Goal: Communication & Community: Answer question/provide support

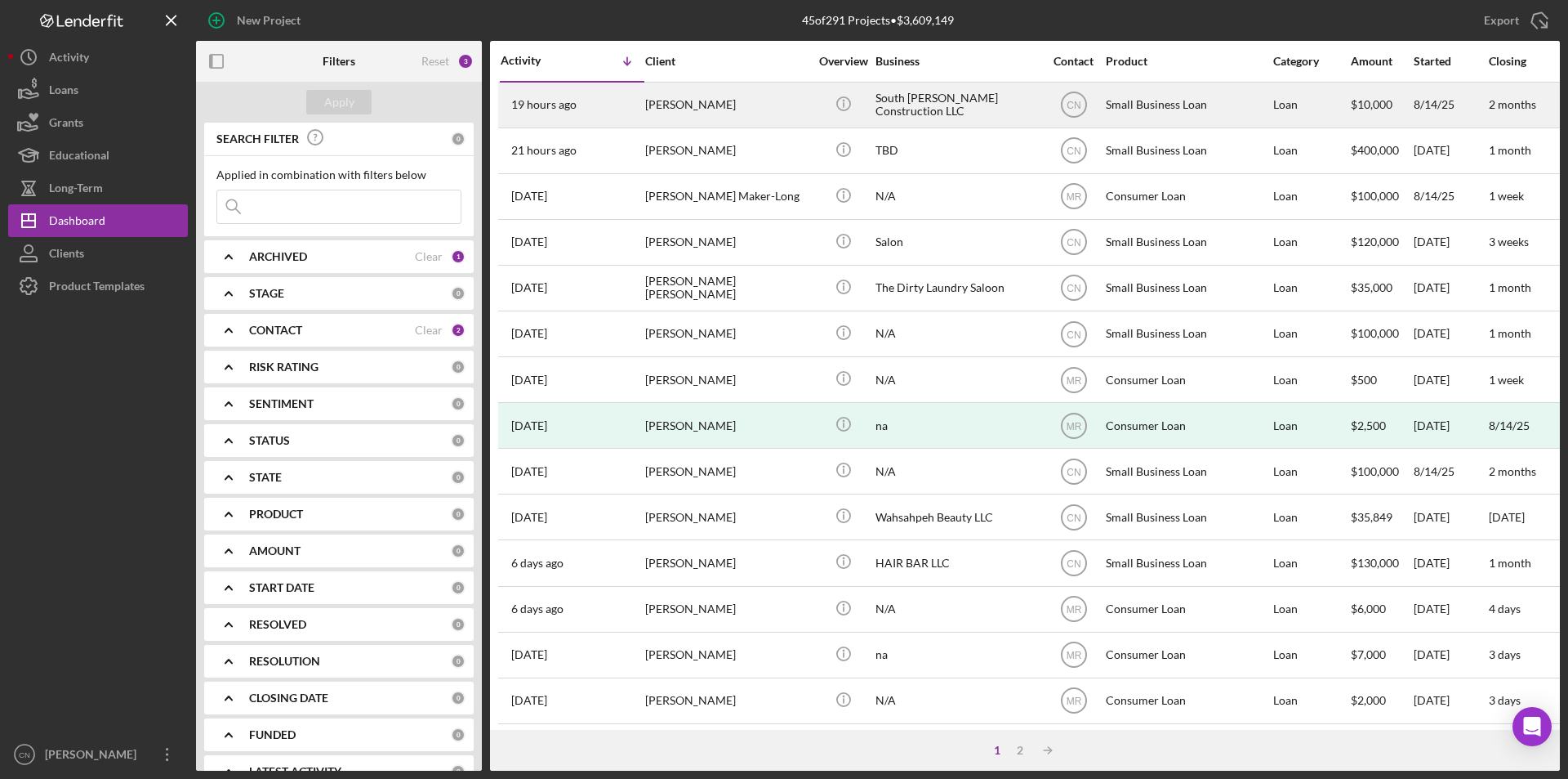
click at [658, 102] on div "[PERSON_NAME]" at bounding box center [727, 105] width 164 height 44
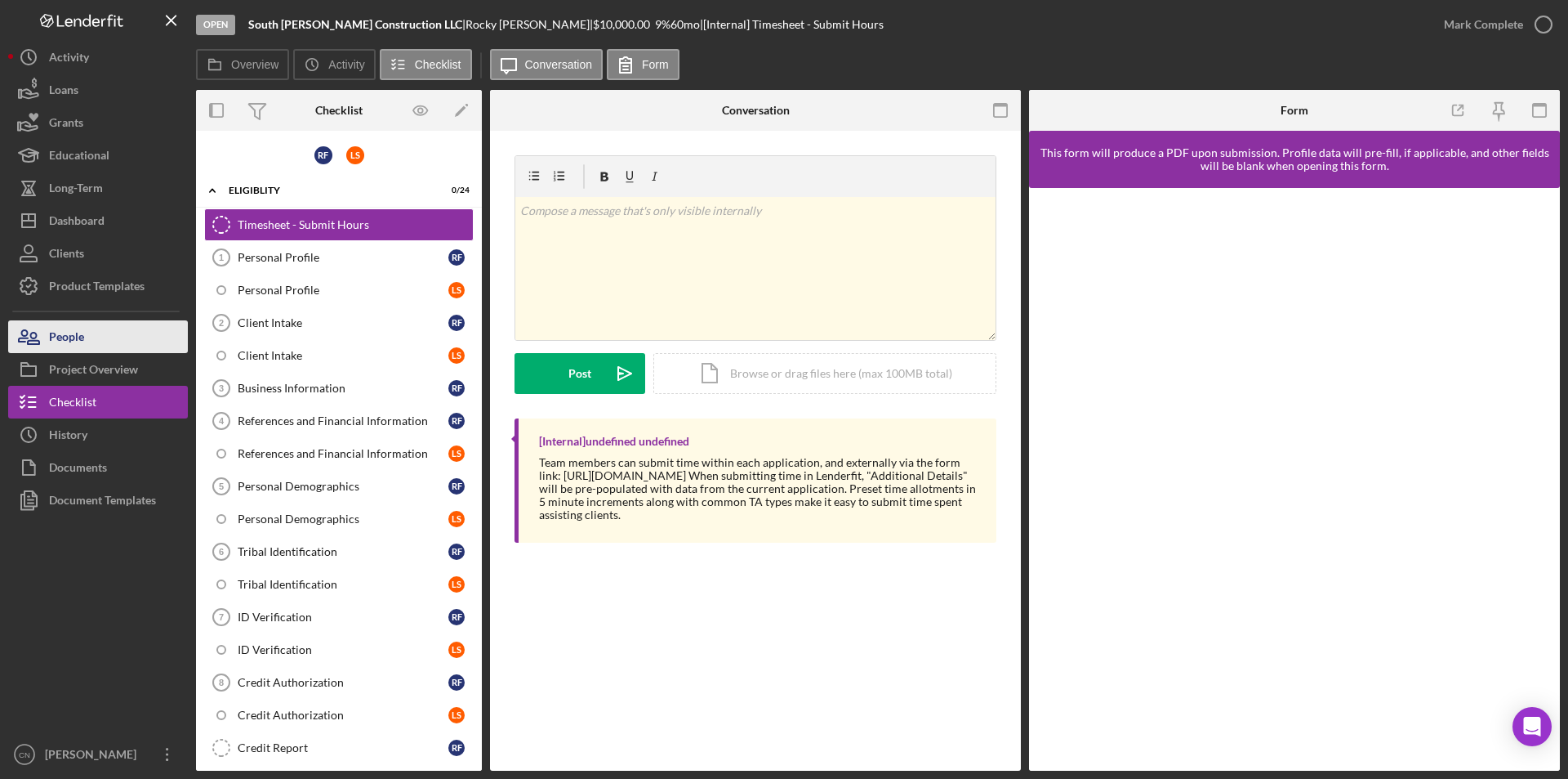
click at [68, 345] on div "People" at bounding box center [66, 339] width 35 height 37
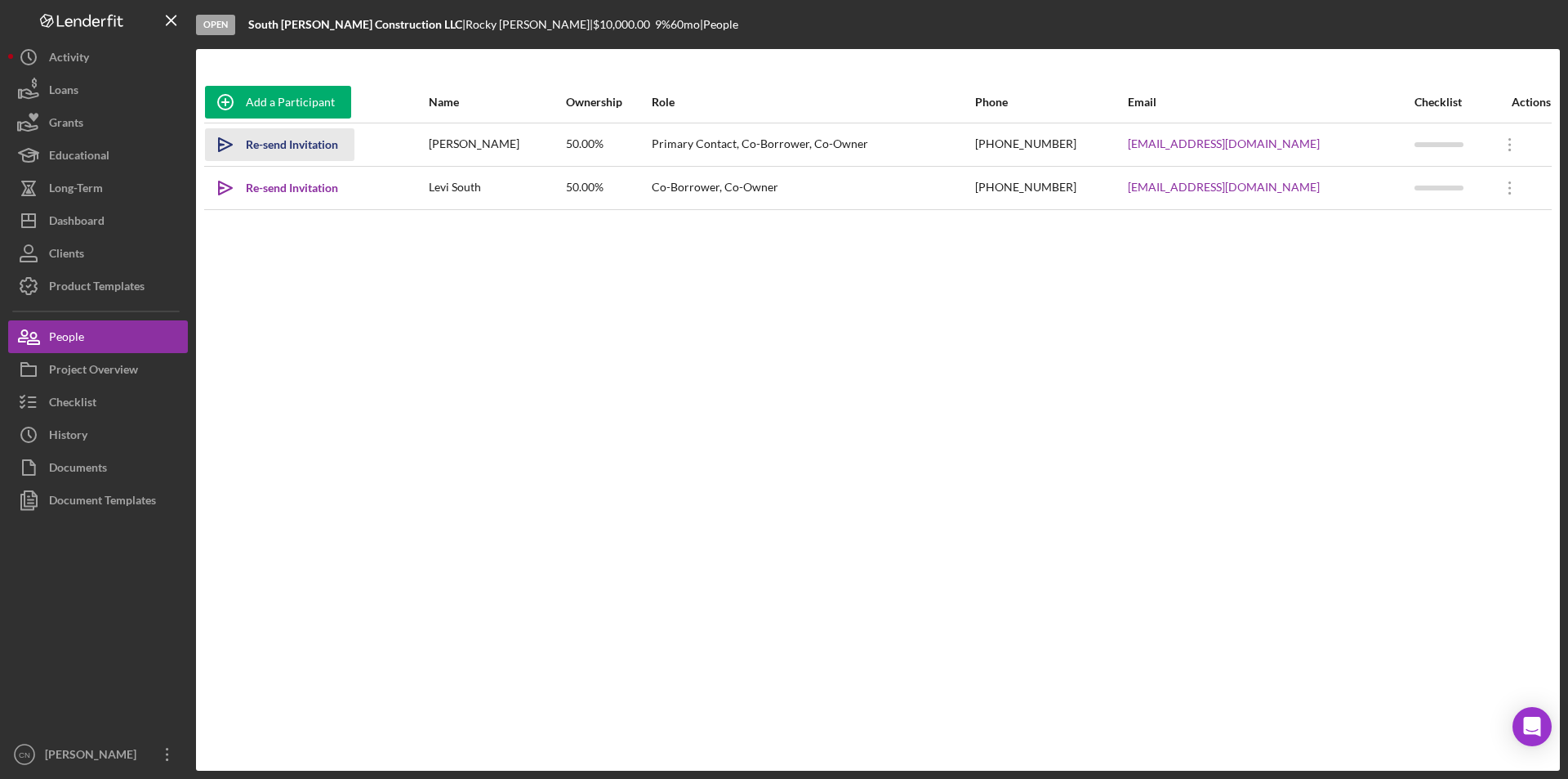
click at [268, 145] on div "Re-send Invitation" at bounding box center [292, 144] width 92 height 33
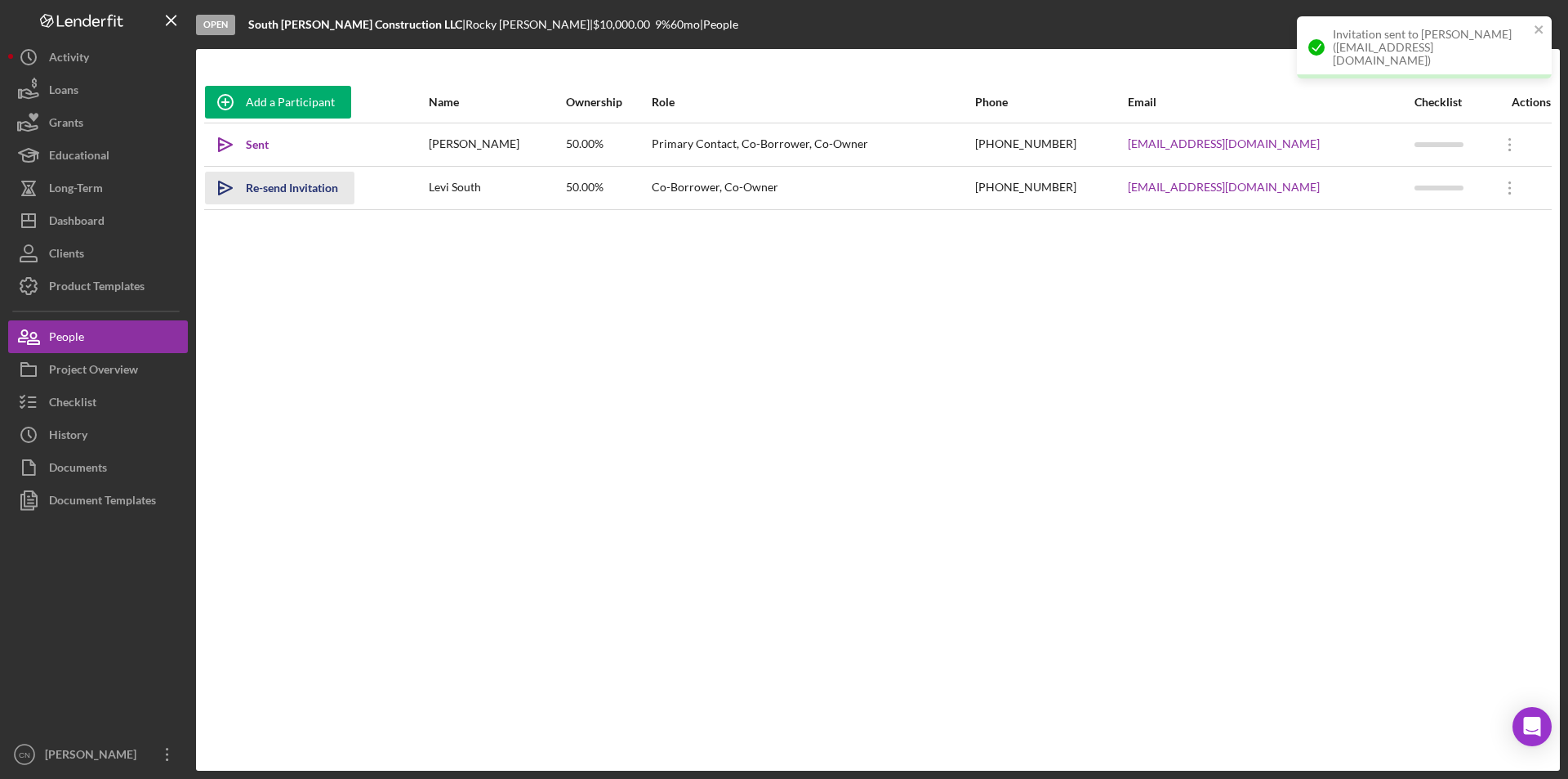
click at [265, 192] on div "Re-send Invitation" at bounding box center [292, 187] width 92 height 33
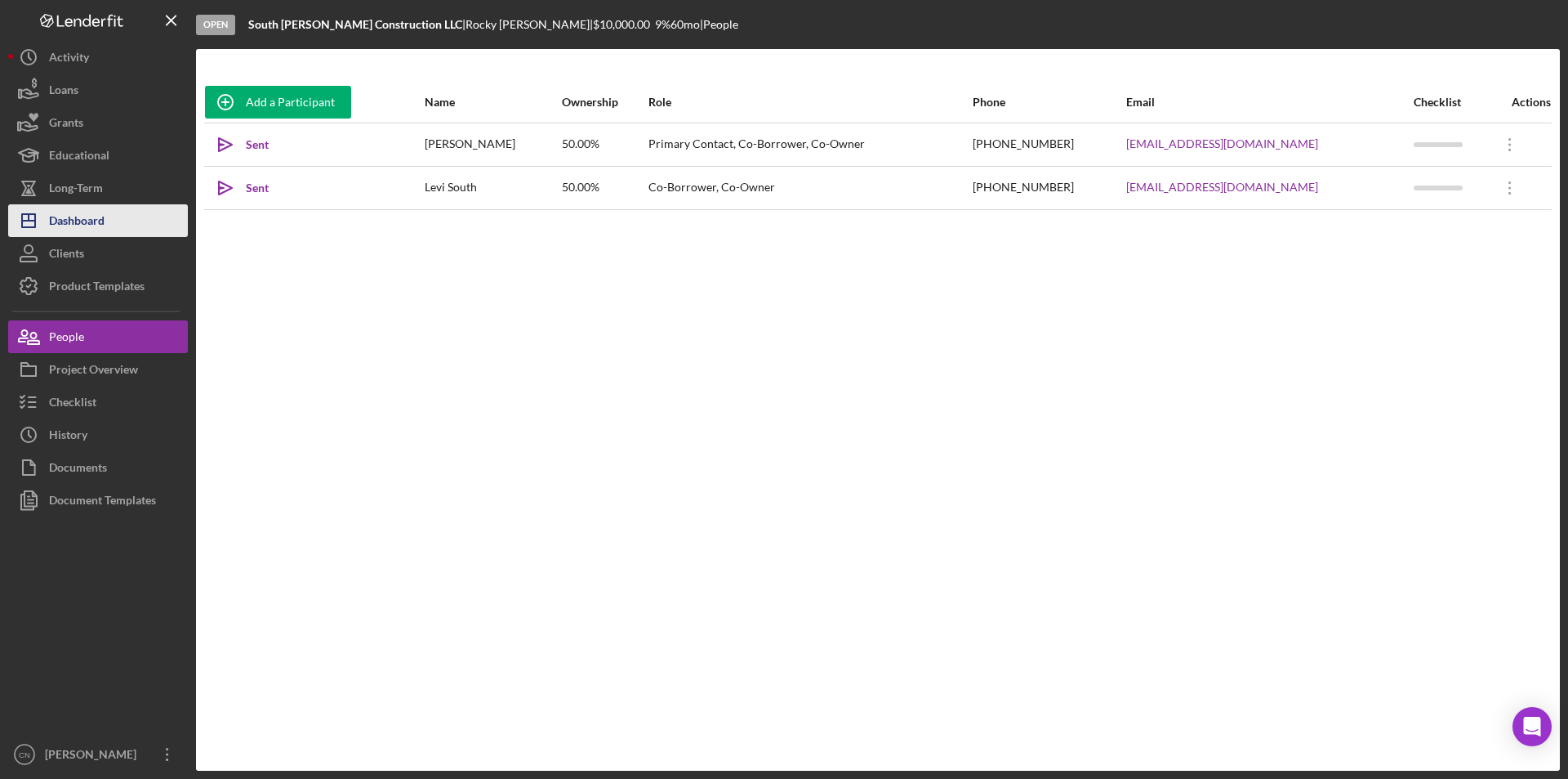
click at [86, 214] on div "Dashboard" at bounding box center [76, 222] width 55 height 37
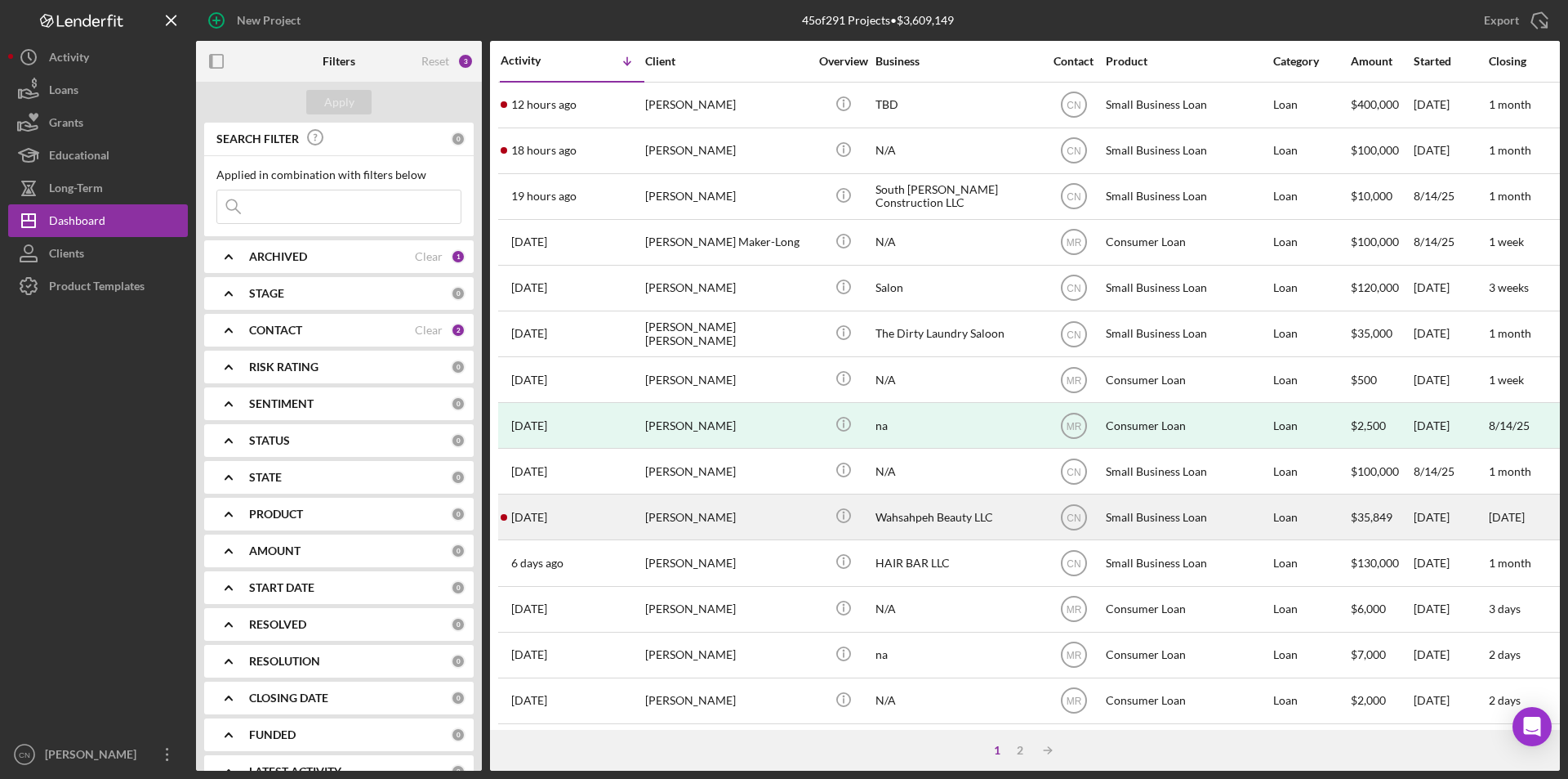
click at [681, 509] on div "[PERSON_NAME]" at bounding box center [727, 517] width 164 height 44
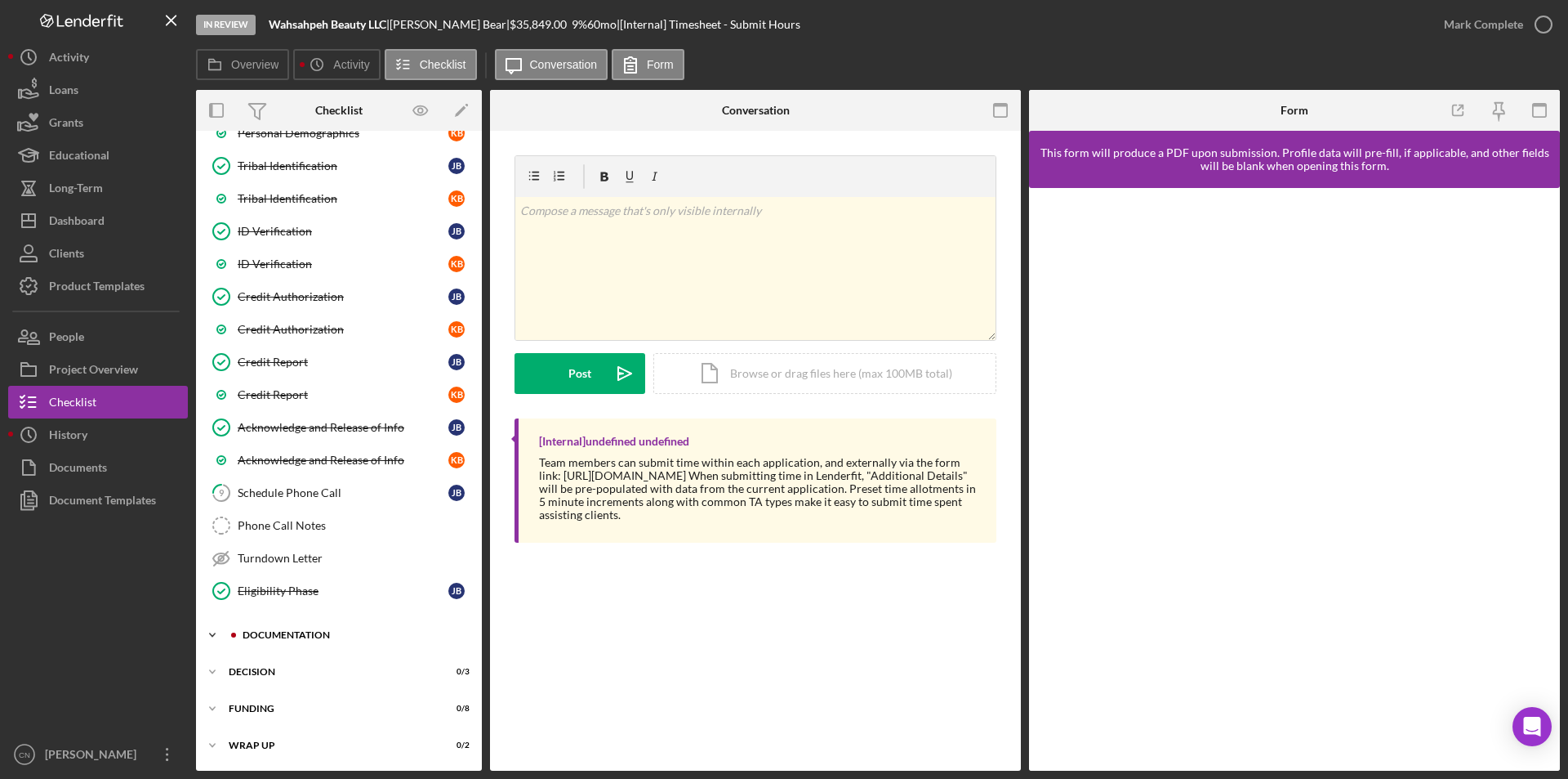
click at [320, 636] on div "Documentation" at bounding box center [352, 635] width 219 height 10
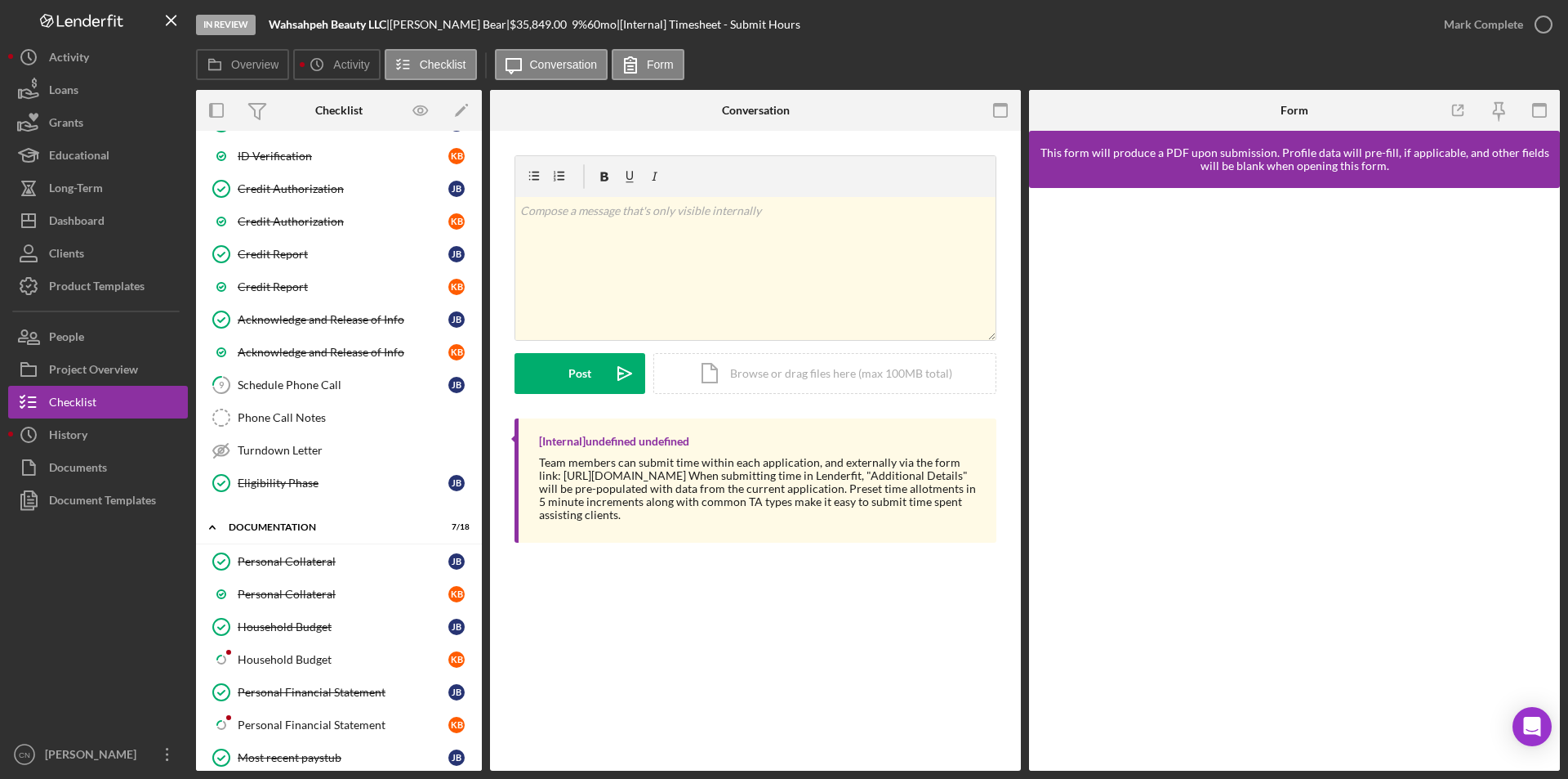
scroll to position [680, 0]
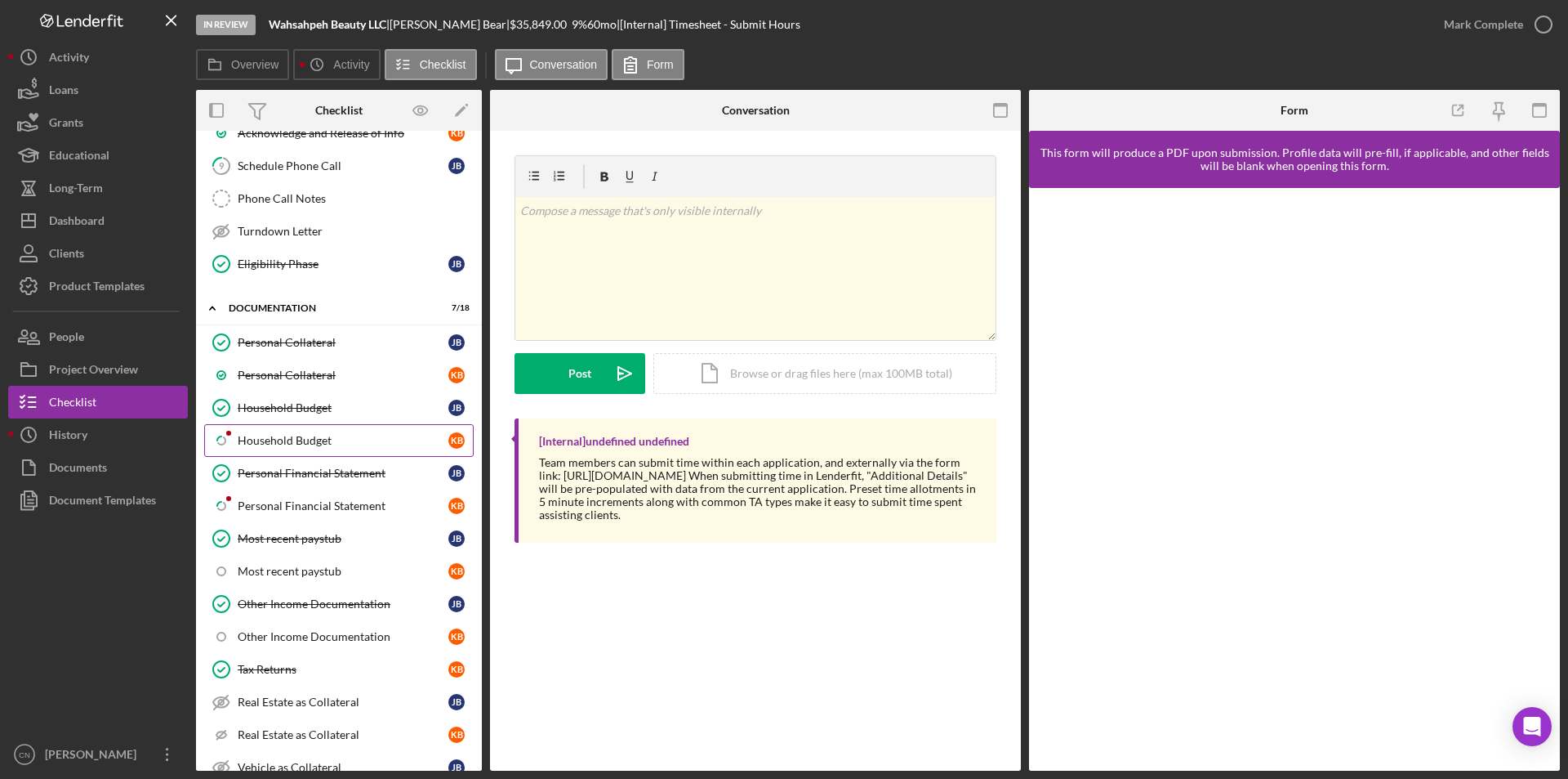
click at [286, 436] on div "Household Budget" at bounding box center [342, 441] width 211 height 13
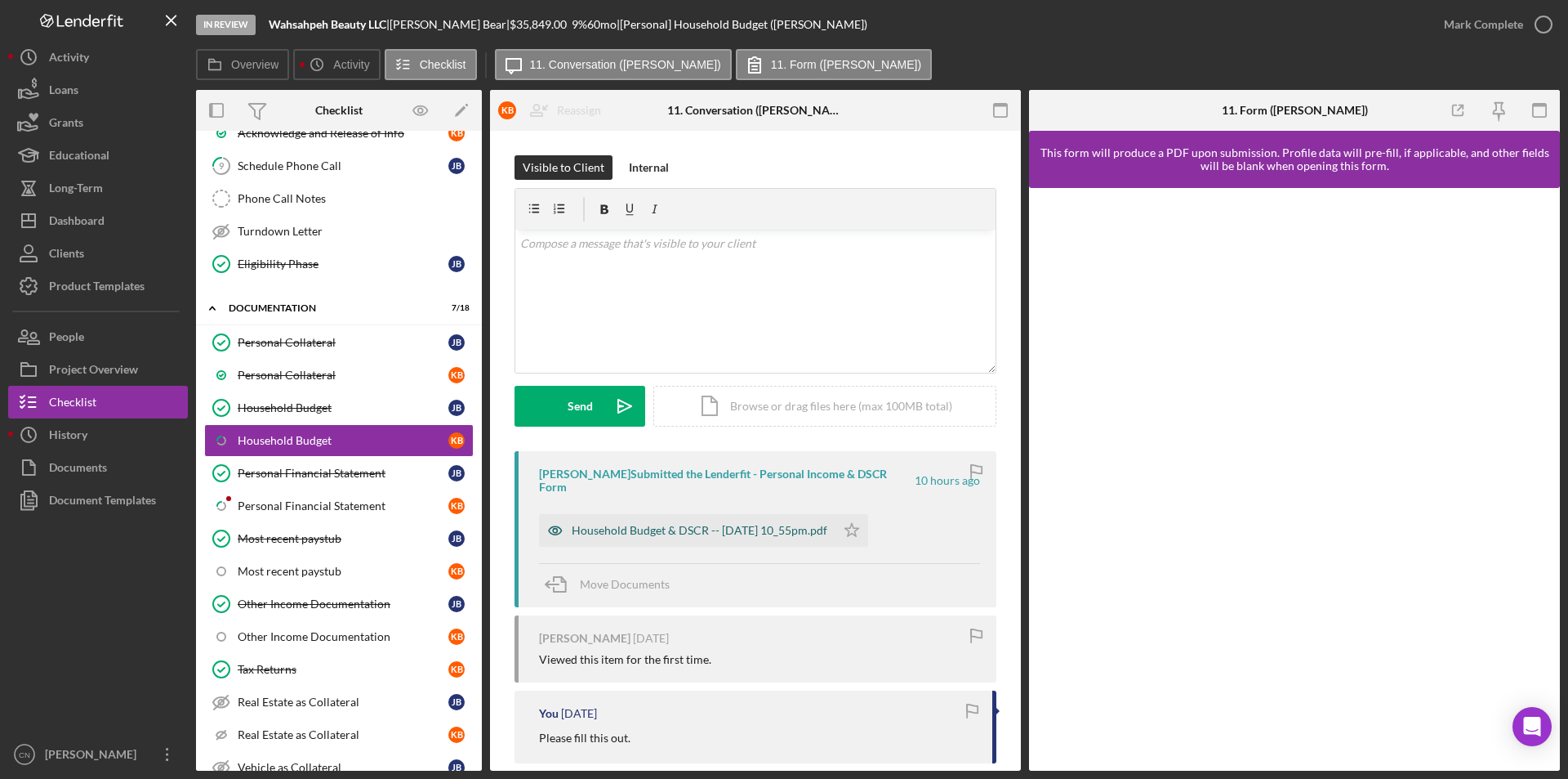
drag, startPoint x: 751, startPoint y: 512, endPoint x: 787, endPoint y: 517, distance: 36.3
click at [751, 524] on div "Household Budget & DSCR -- [DATE] 10_55pm.pdf" at bounding box center [699, 531] width 256 height 13
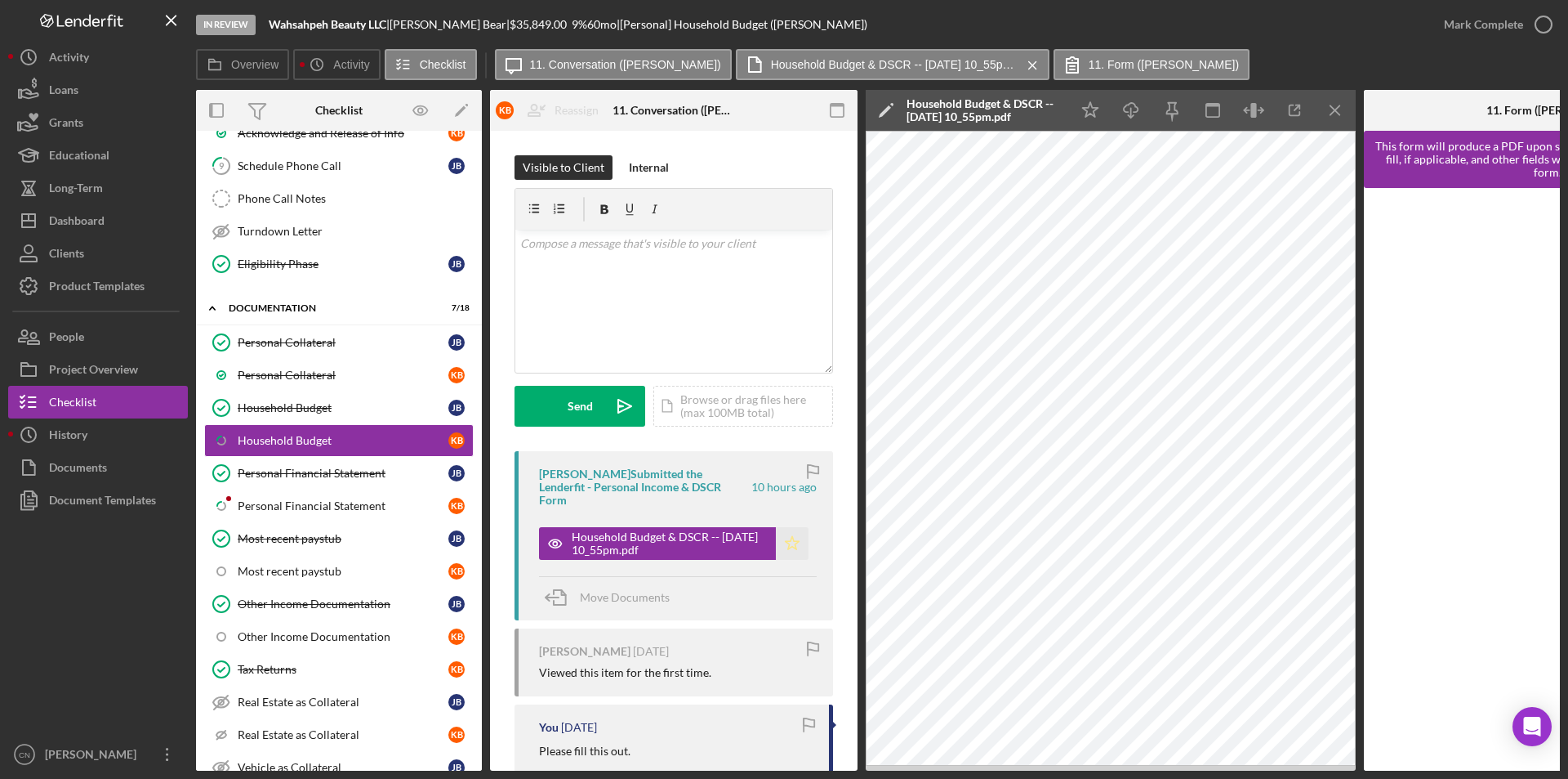
click at [784, 527] on icon "Icon/Star" at bounding box center [792, 543] width 33 height 33
click at [275, 505] on div "Personal Financial Statement" at bounding box center [342, 506] width 211 height 13
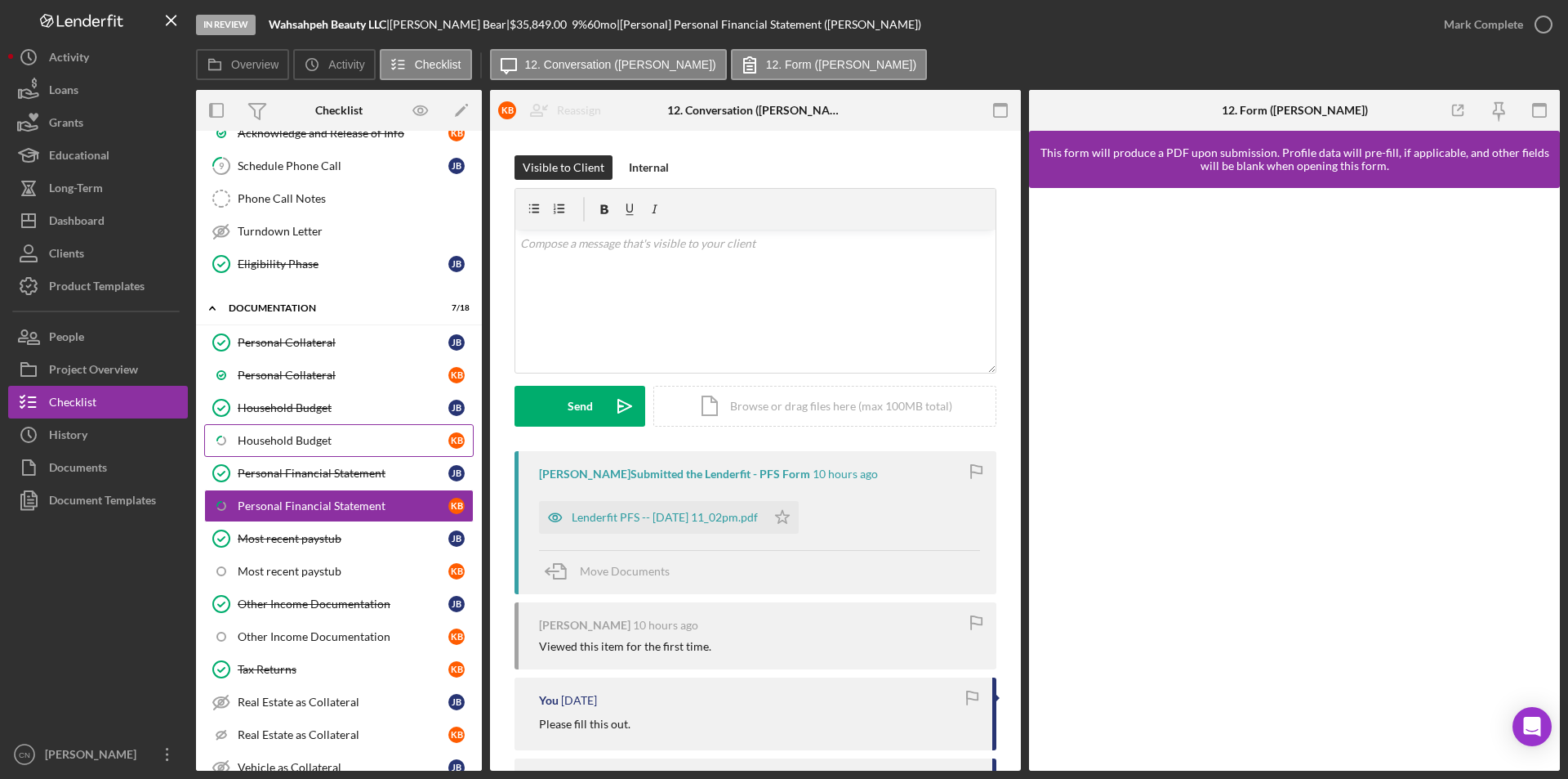
click at [317, 429] on link "Icon/Checklist Item Sub Partial Household Budget K B" at bounding box center [338, 440] width 269 height 33
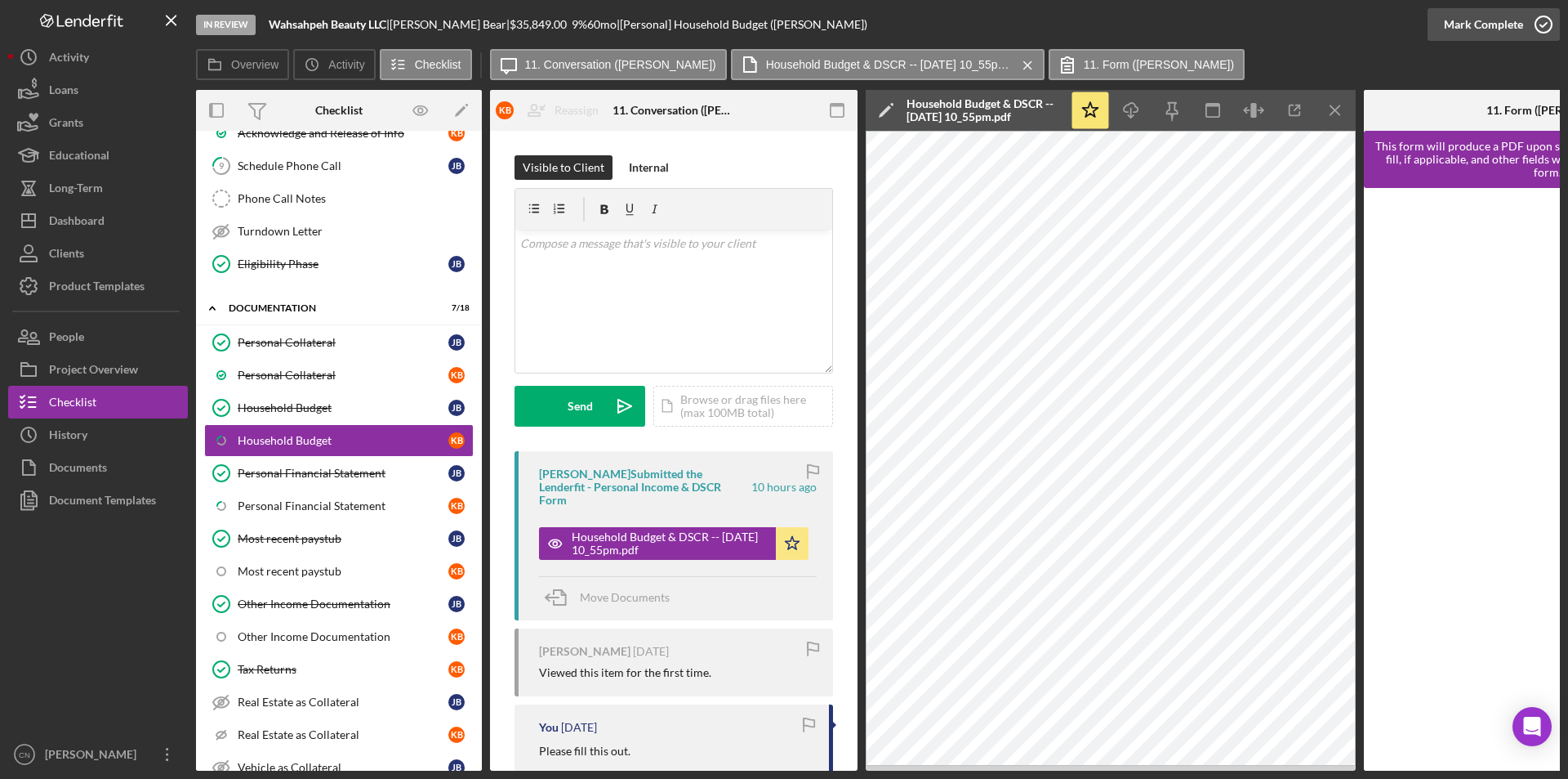
click at [1549, 24] on icon "button" at bounding box center [1543, 24] width 41 height 41
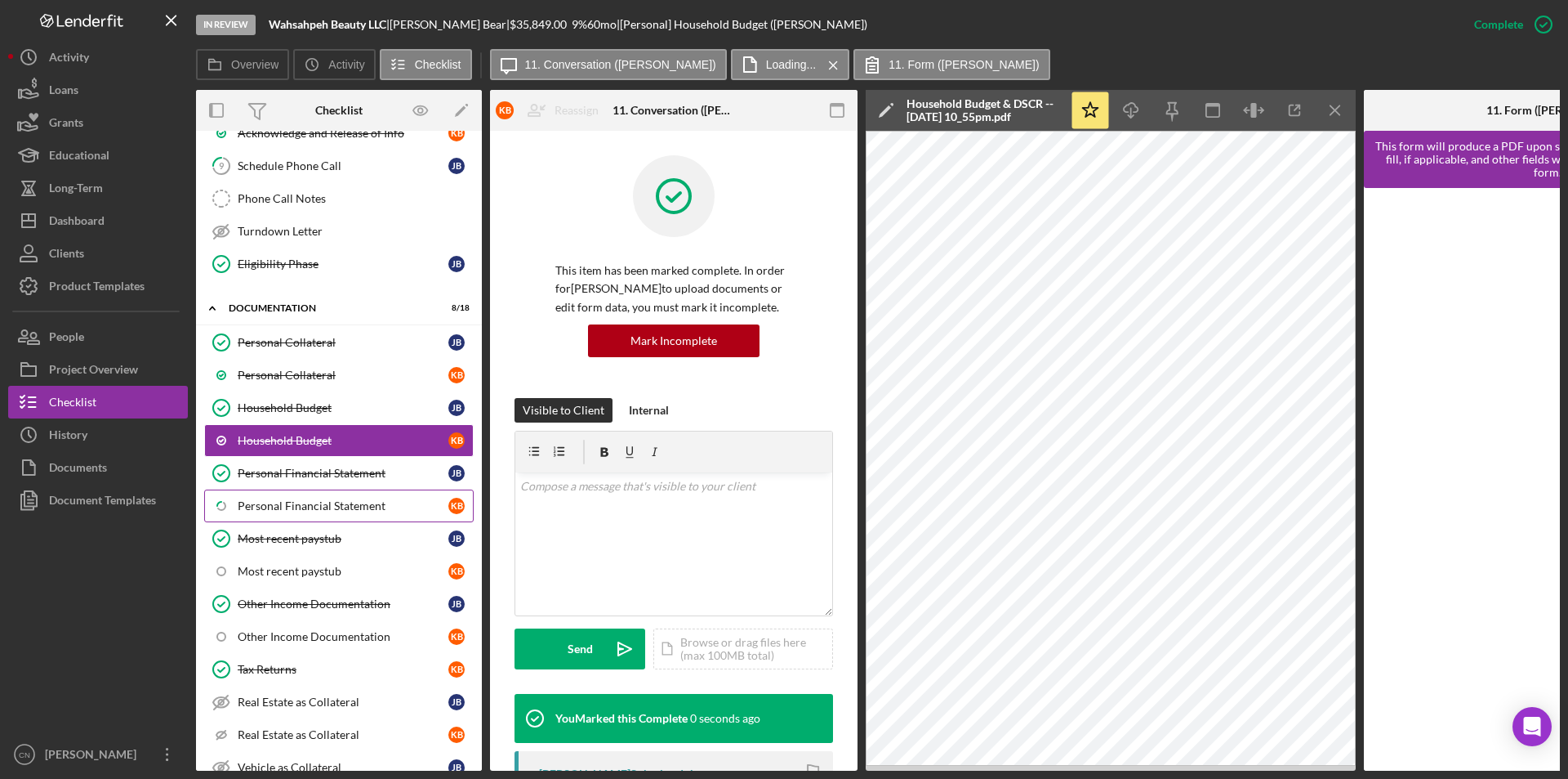
click at [331, 505] on div "Personal Financial Statement" at bounding box center [342, 506] width 211 height 13
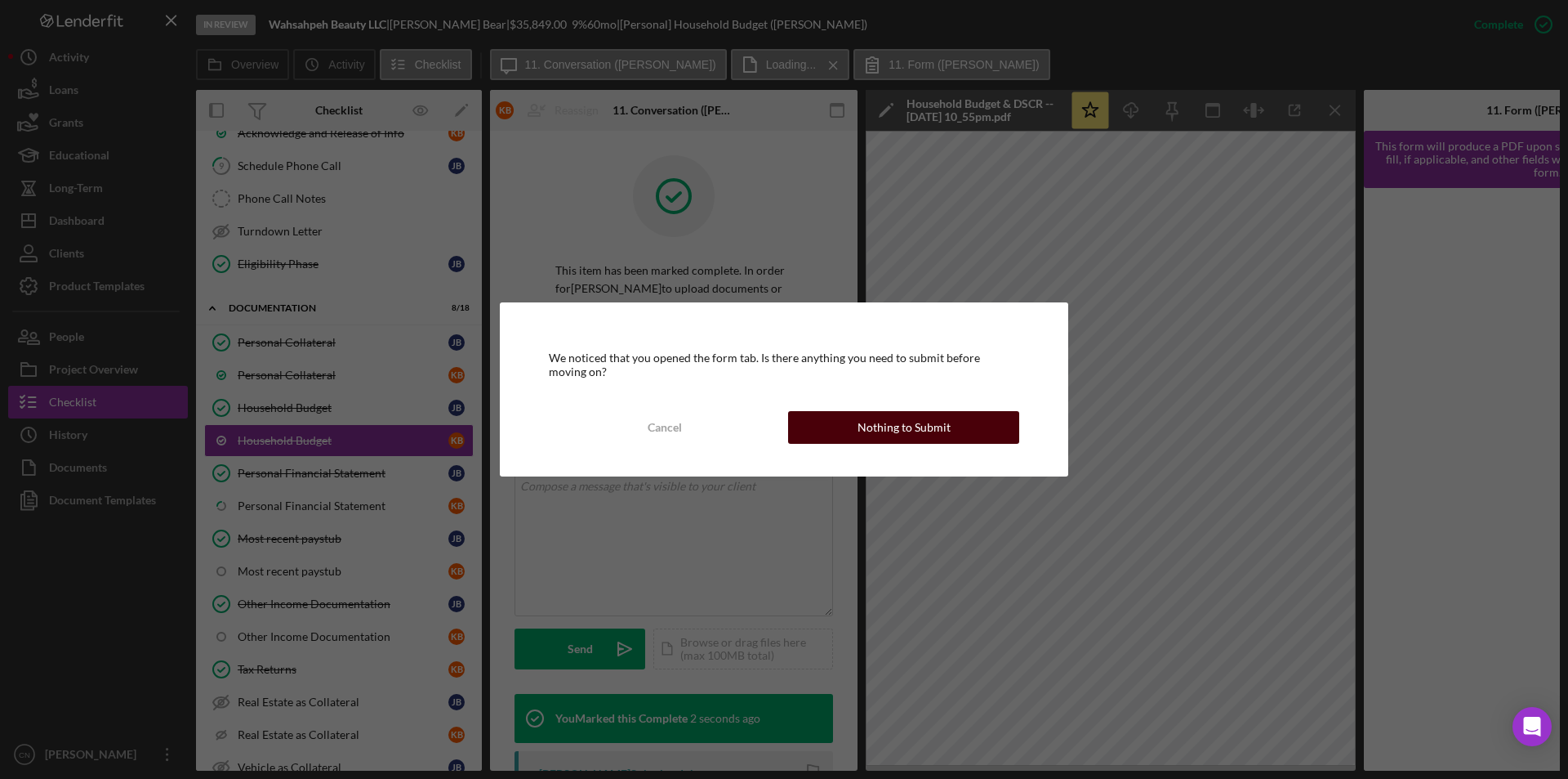
click at [959, 426] on button "Nothing to Submit" at bounding box center [903, 427] width 231 height 33
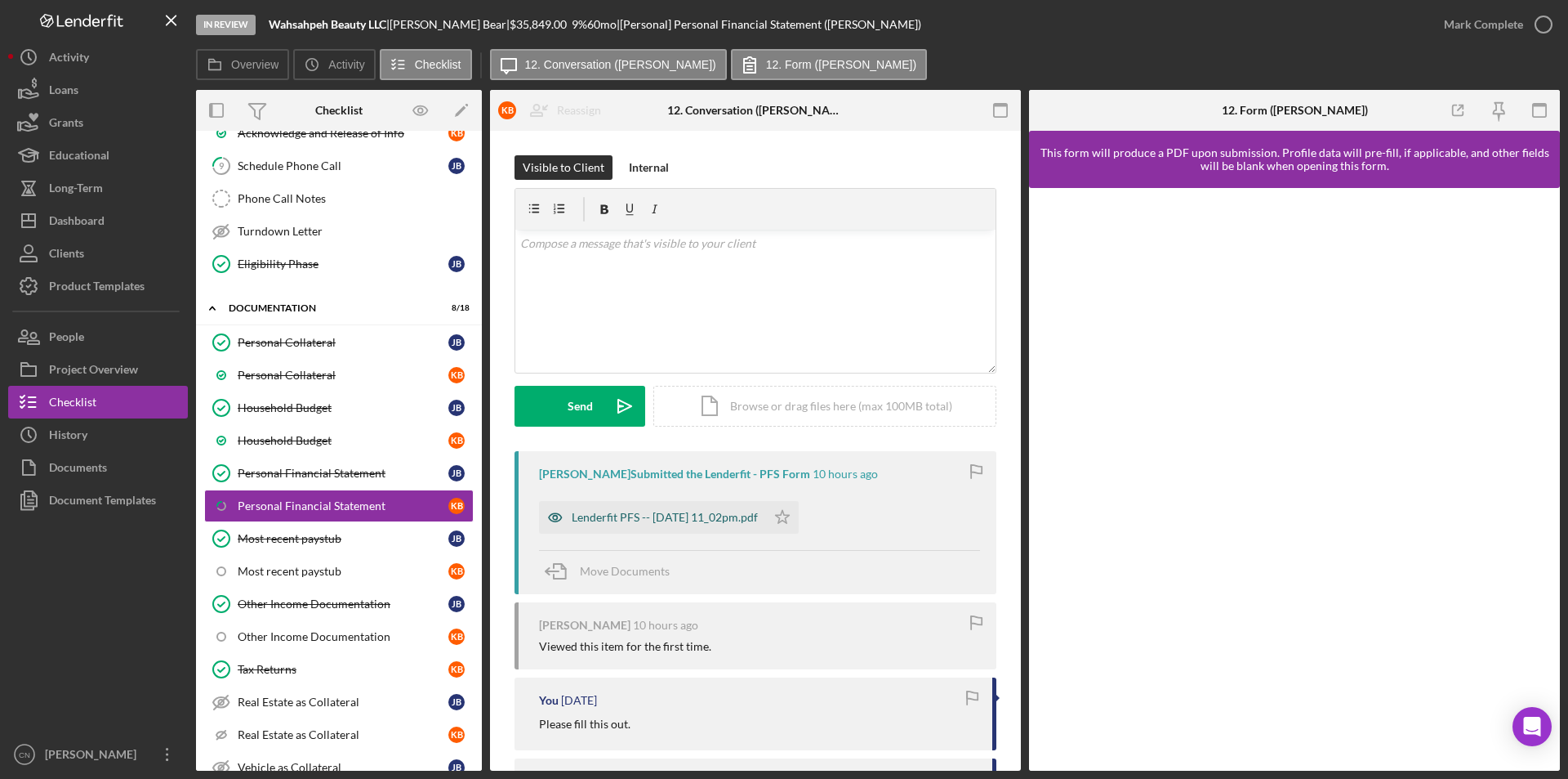
click at [701, 518] on div "Lenderfit PFS -- [DATE] 11_02pm.pdf" at bounding box center [664, 517] width 186 height 13
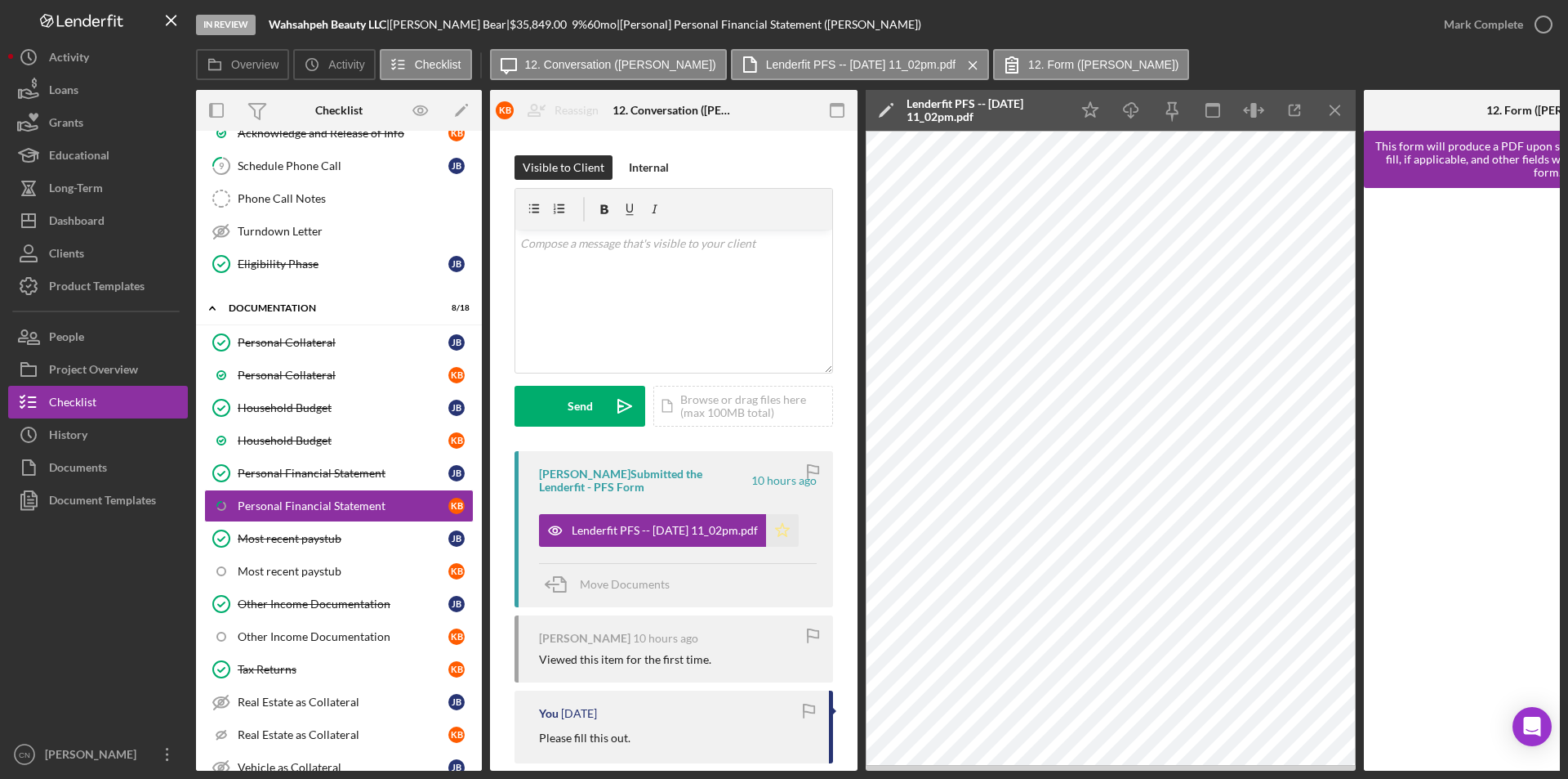
click at [789, 528] on polygon "button" at bounding box center [783, 530] width 14 height 13
drag, startPoint x: 1536, startPoint y: 15, endPoint x: 1534, endPoint y: 24, distance: 9.2
click at [1535, 20] on icon "button" at bounding box center [1543, 24] width 41 height 41
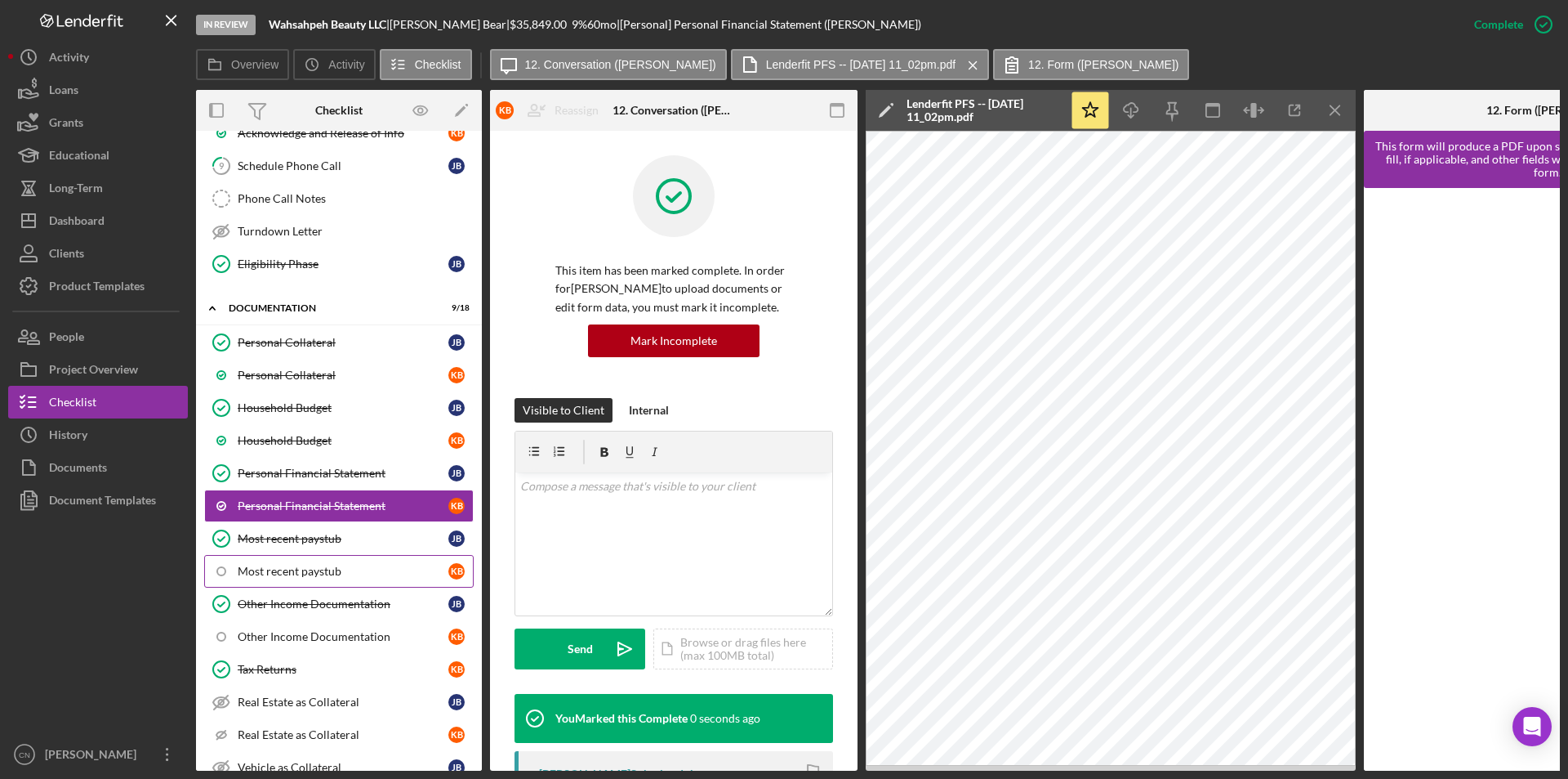
click at [286, 575] on div "Most recent paystub" at bounding box center [342, 572] width 211 height 13
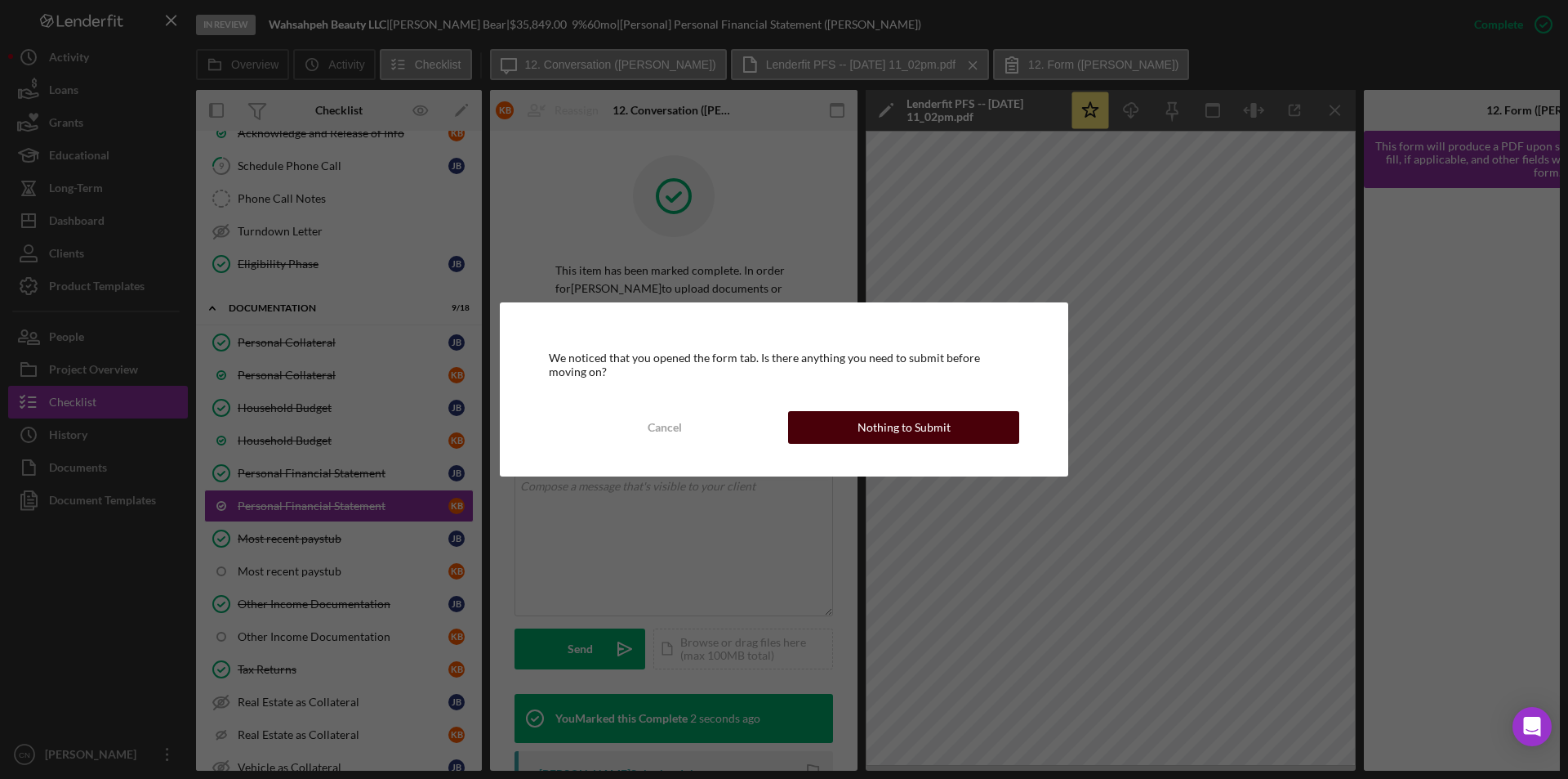
click at [900, 431] on div "Nothing to Submit" at bounding box center [904, 427] width 93 height 33
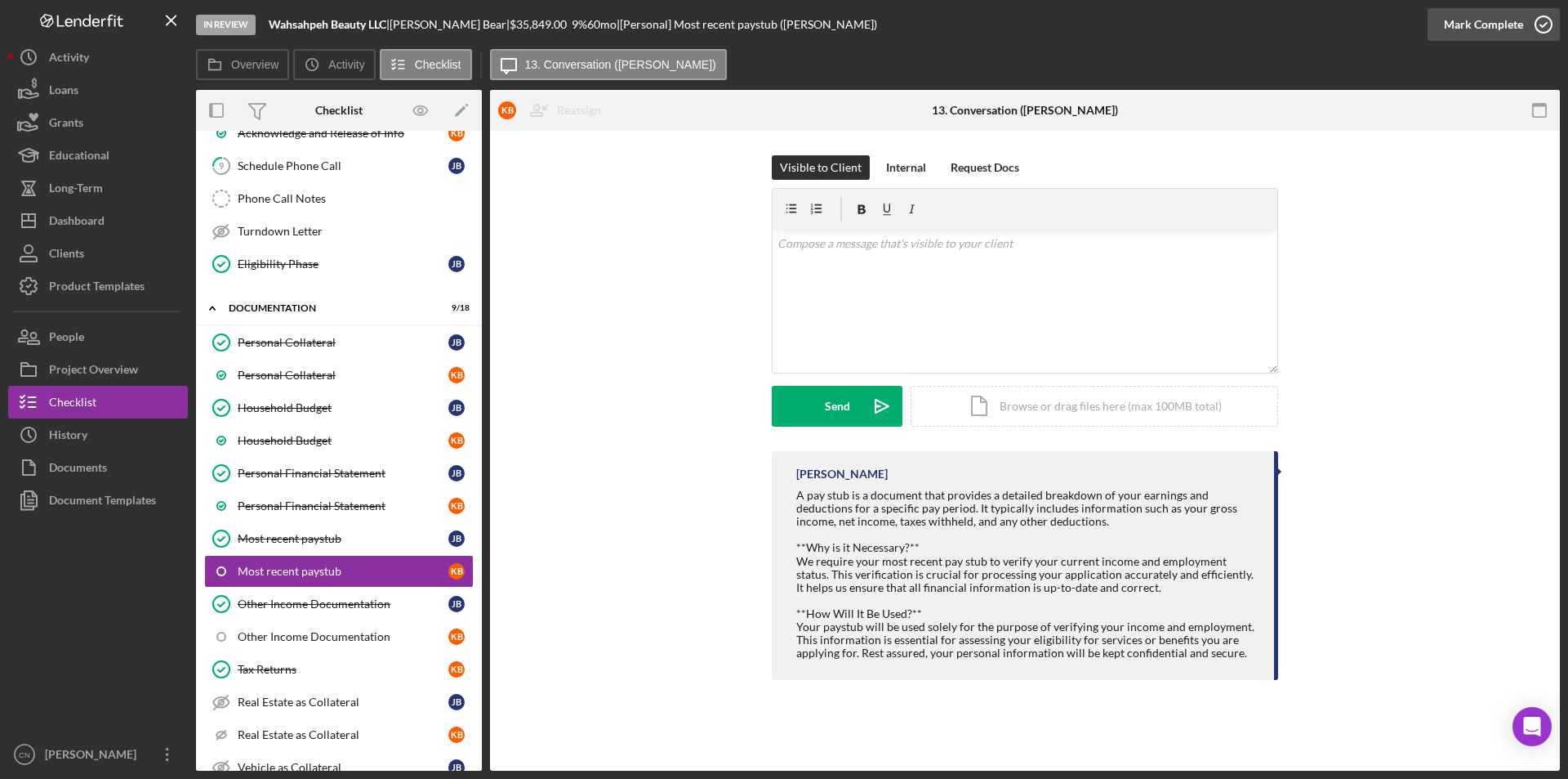
click at [1536, 26] on icon "button" at bounding box center [1543, 24] width 41 height 41
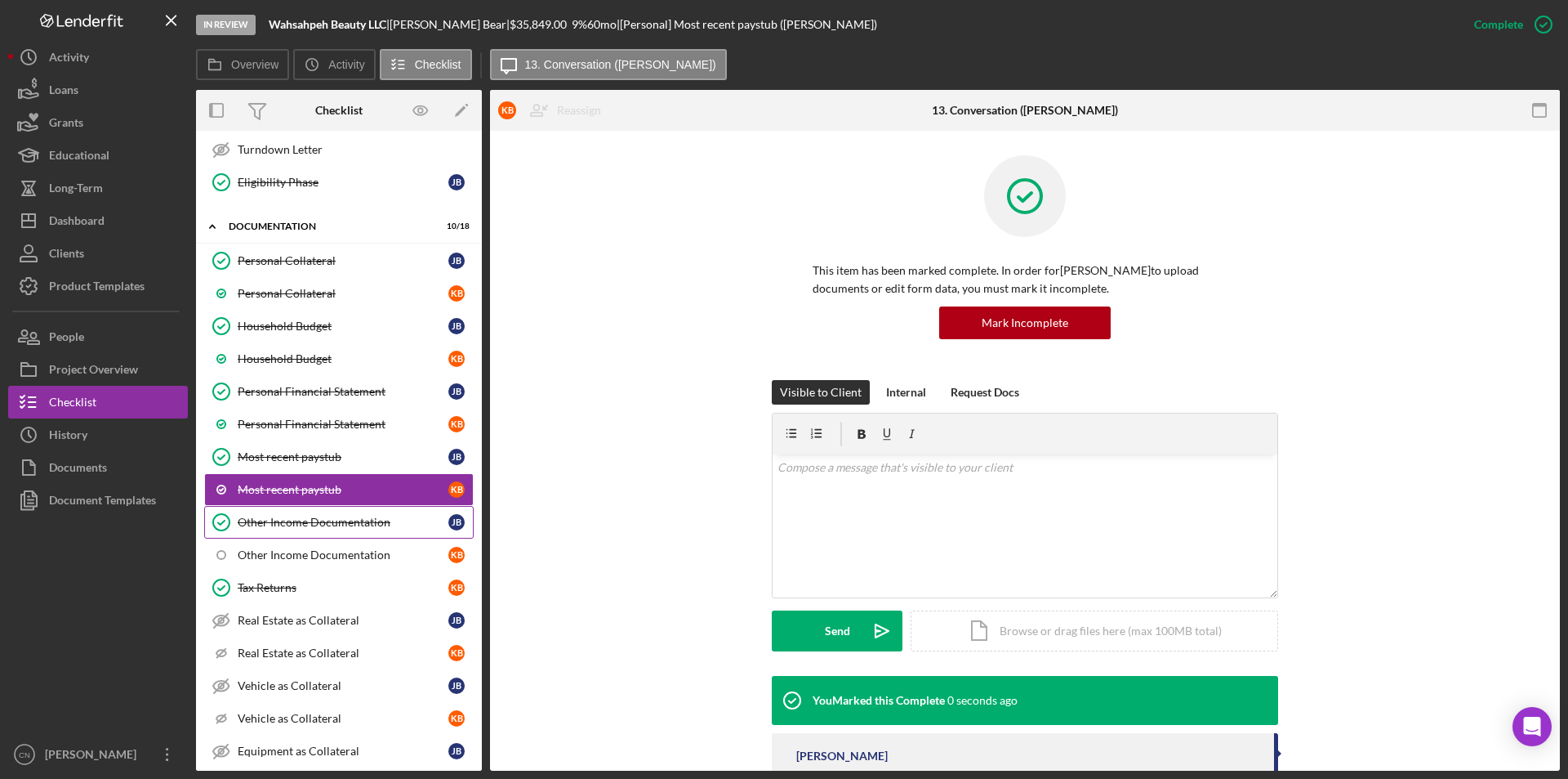
scroll to position [925, 0]
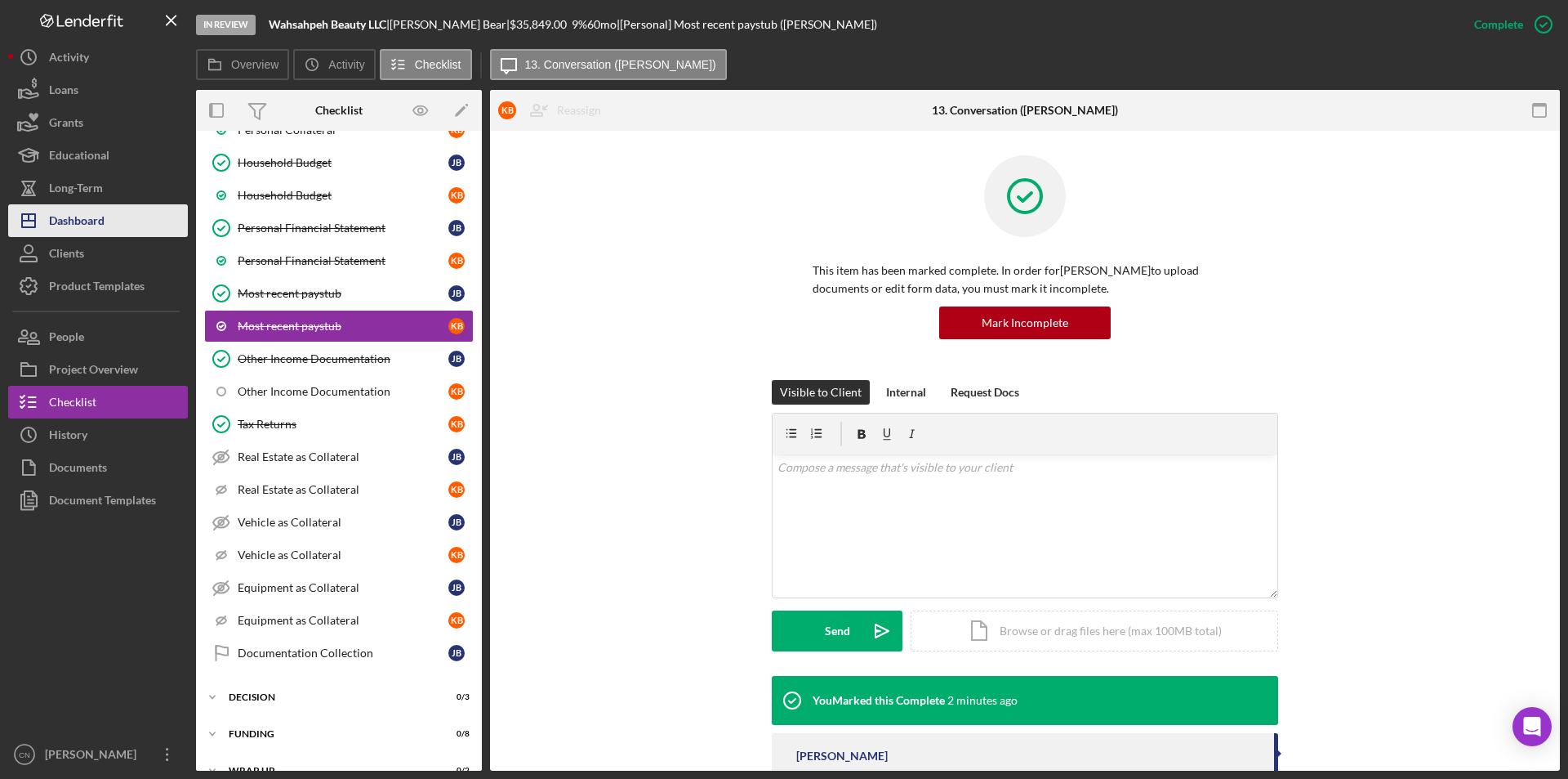
click at [86, 226] on div "Dashboard" at bounding box center [76, 222] width 55 height 37
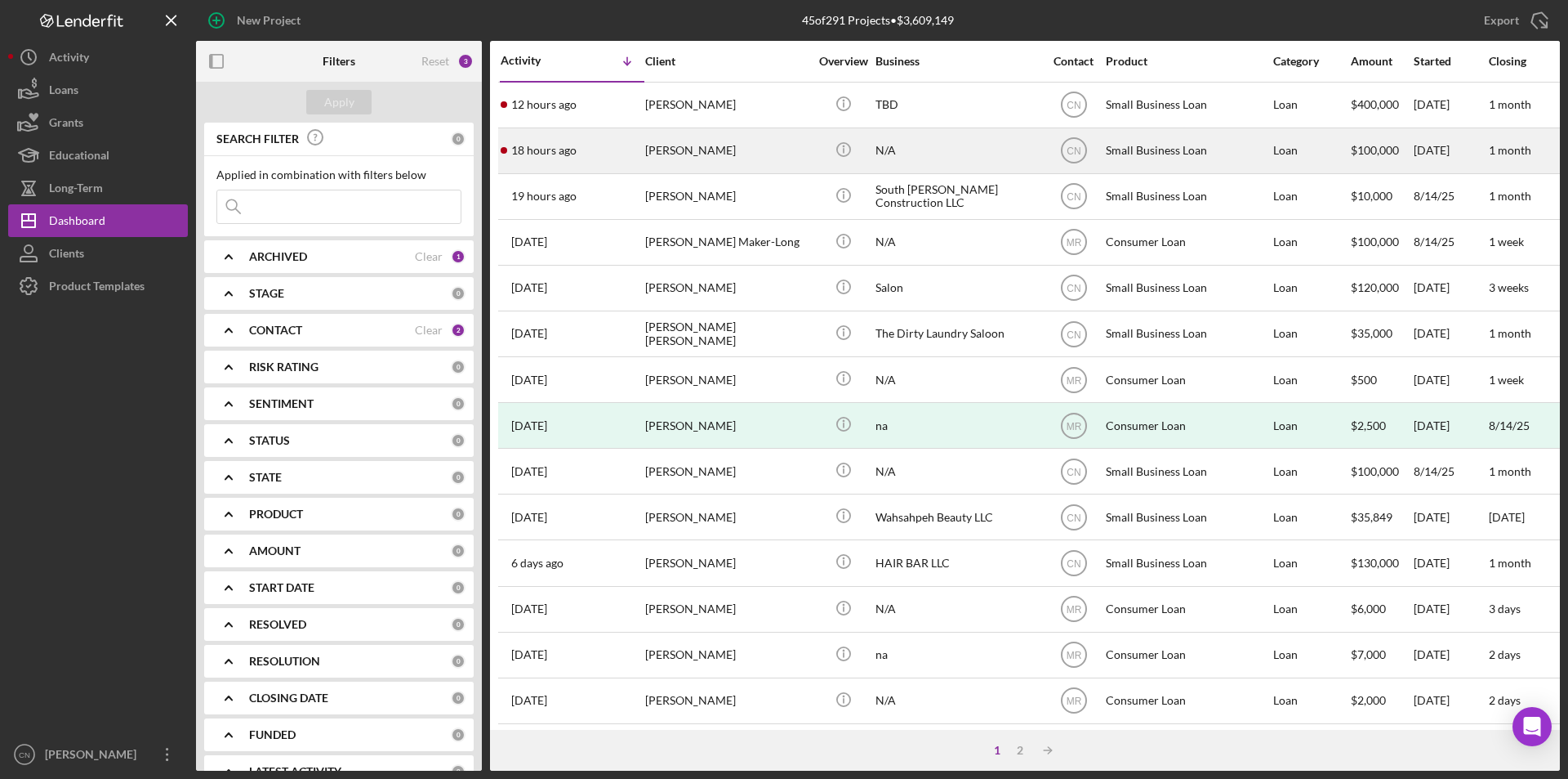
click at [673, 145] on div "[PERSON_NAME]" at bounding box center [727, 151] width 164 height 44
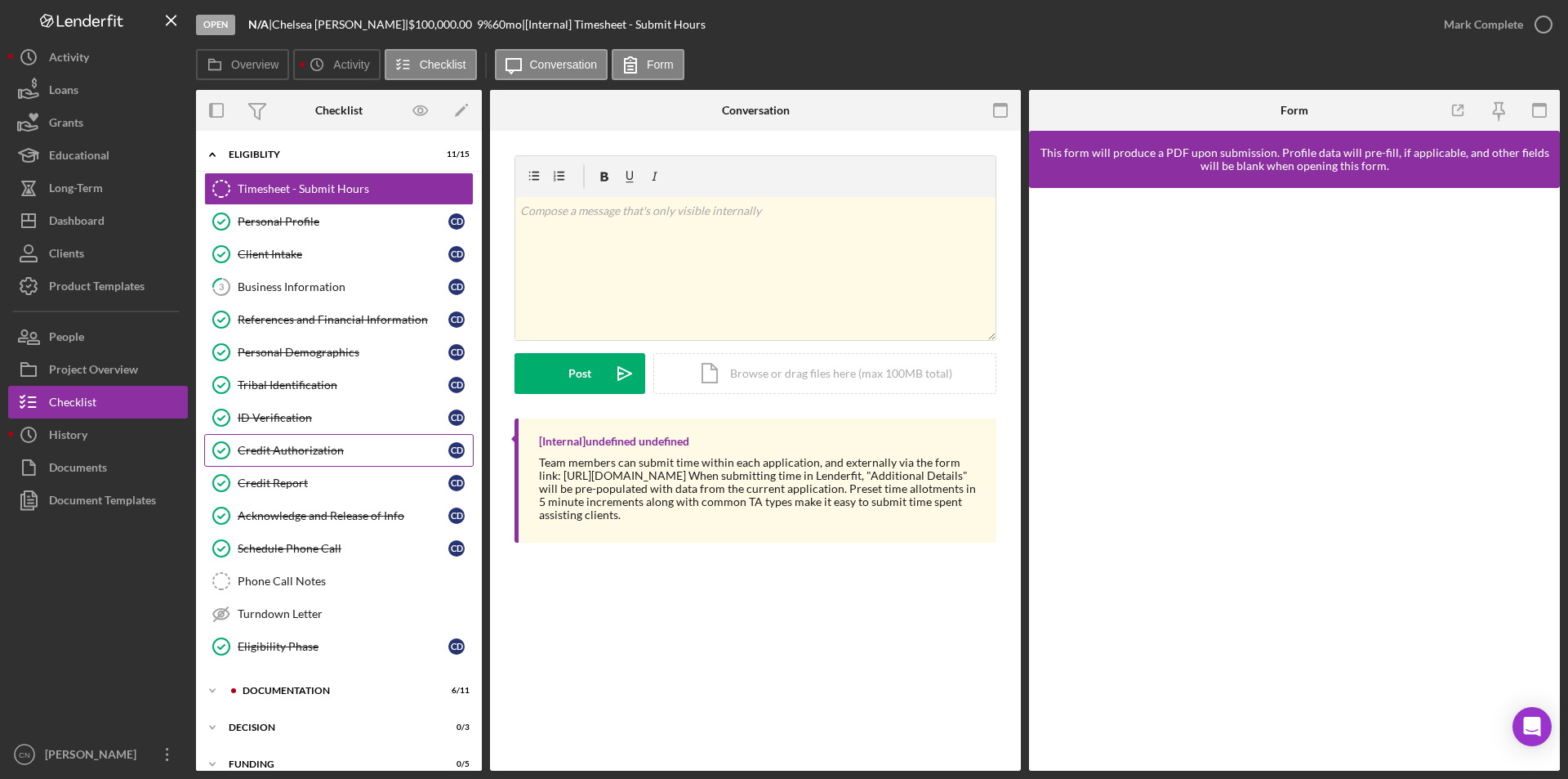
scroll to position [55, 0]
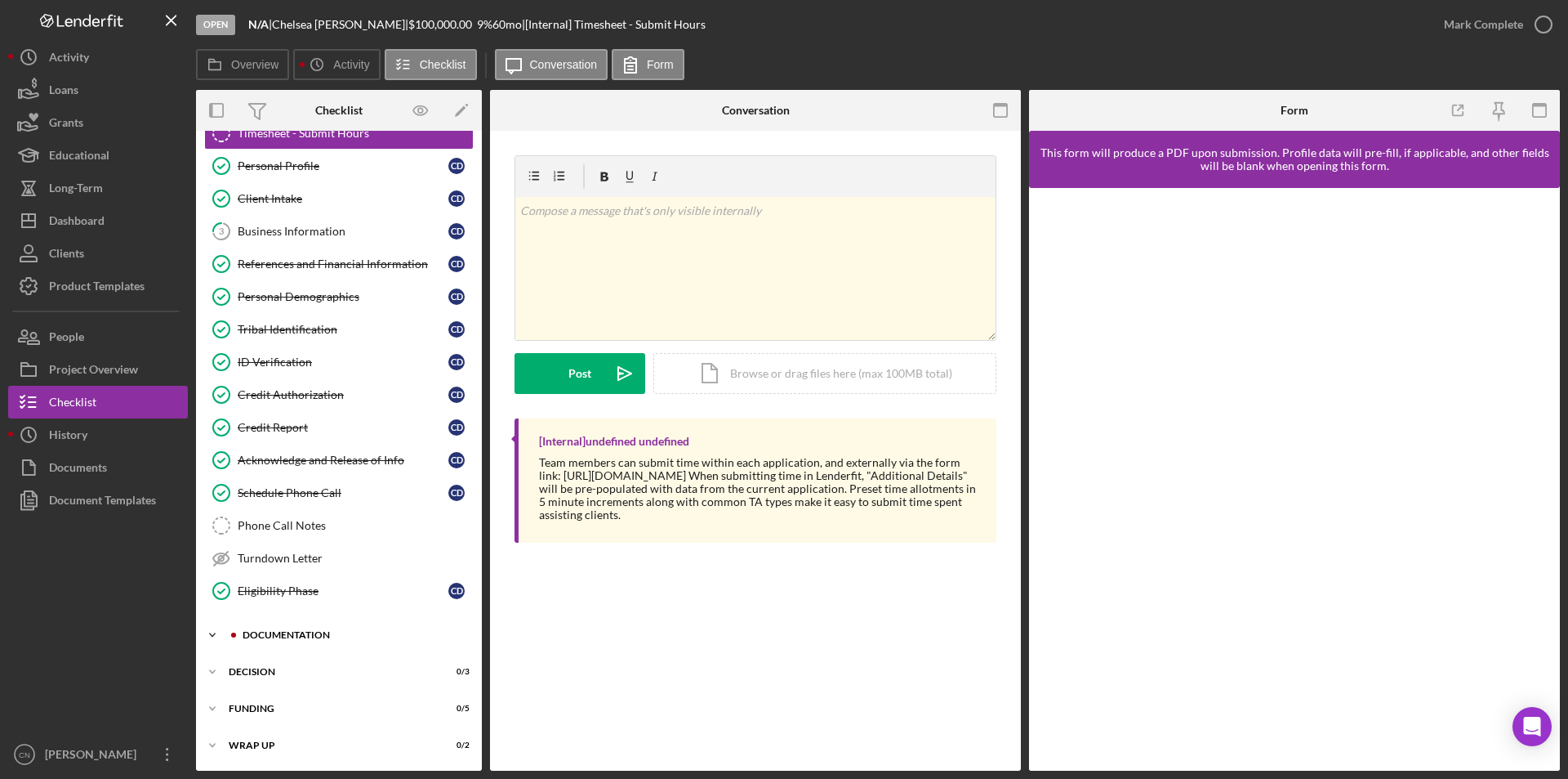
click at [268, 626] on div "Icon/Expander Documentation 6 / 11" at bounding box center [339, 635] width 286 height 33
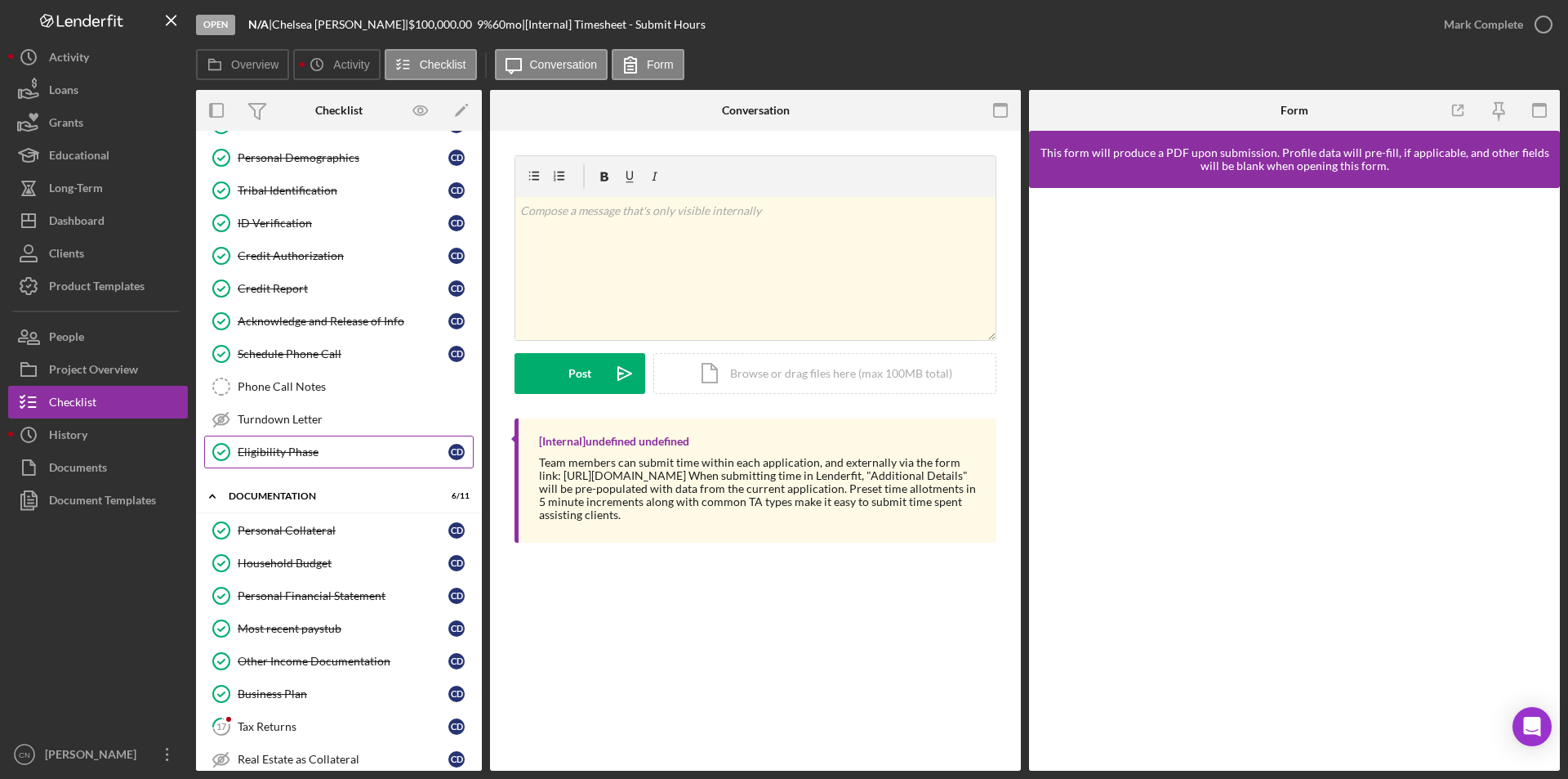
scroll to position [301, 0]
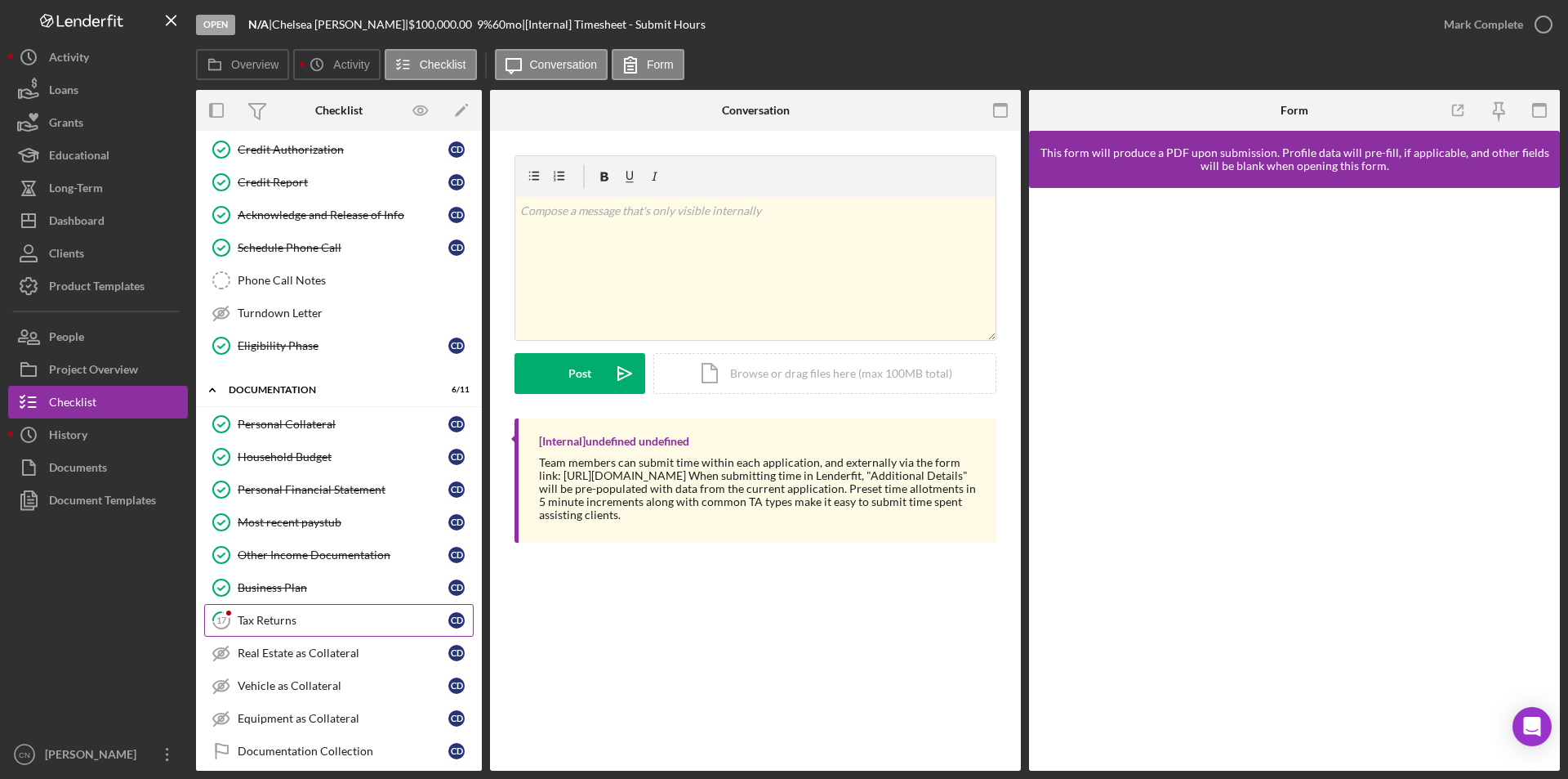
click at [261, 625] on div "Tax Returns" at bounding box center [342, 620] width 211 height 13
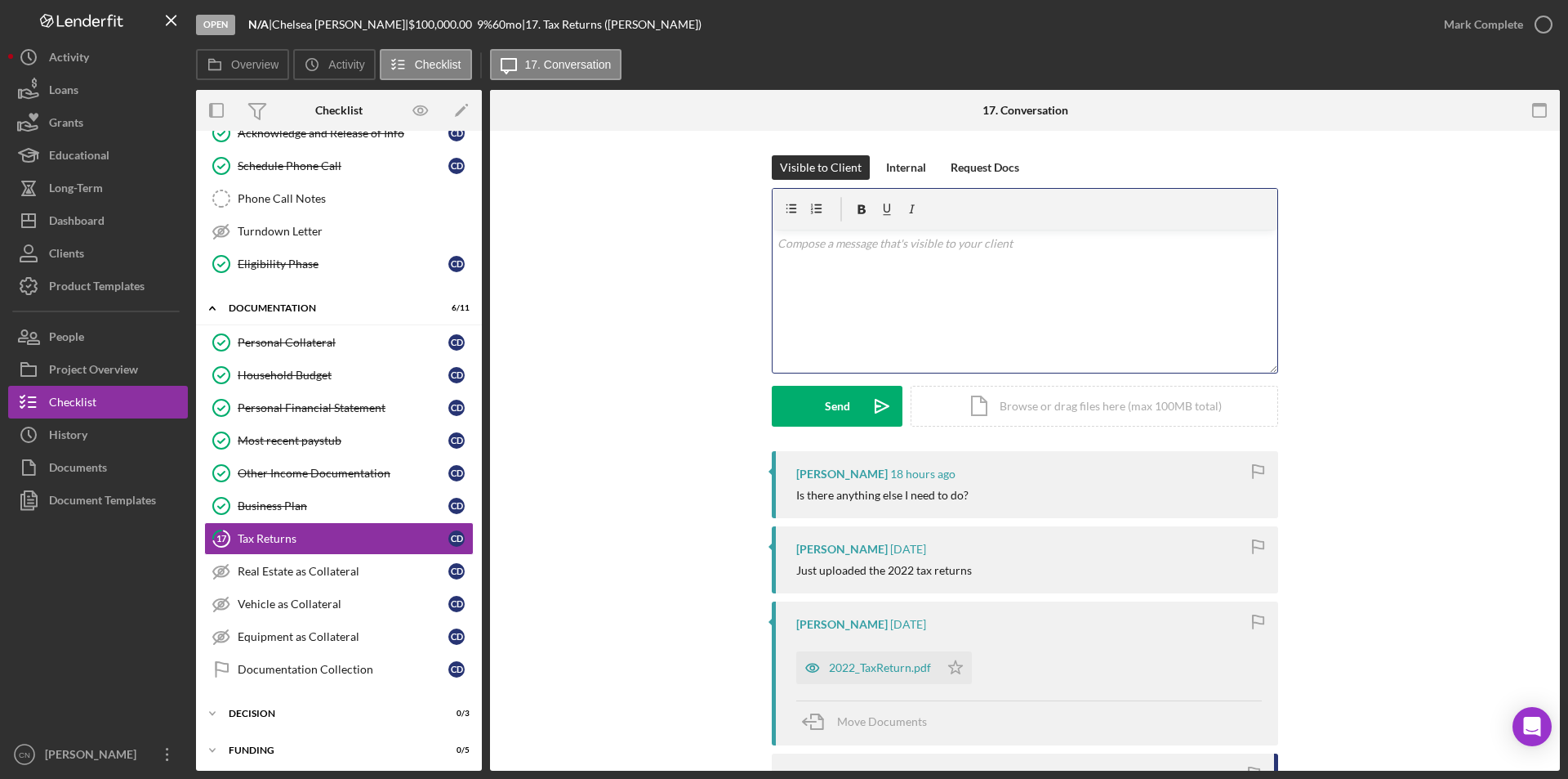
click at [841, 250] on p at bounding box center [1025, 243] width 496 height 18
click at [809, 405] on button "Send Icon/icon-invite-send" at bounding box center [837, 405] width 131 height 41
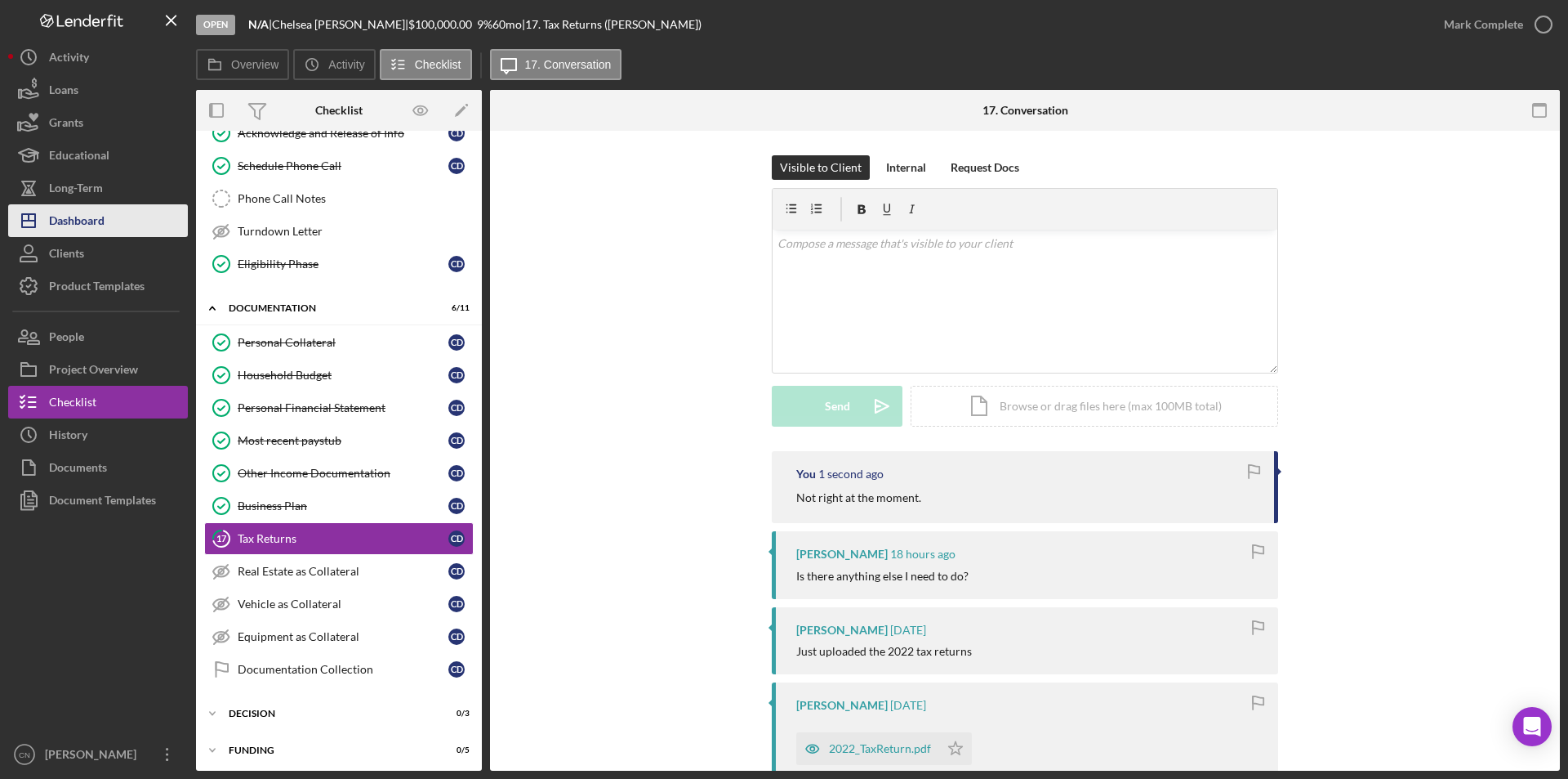
click at [79, 217] on div "Dashboard" at bounding box center [76, 222] width 55 height 37
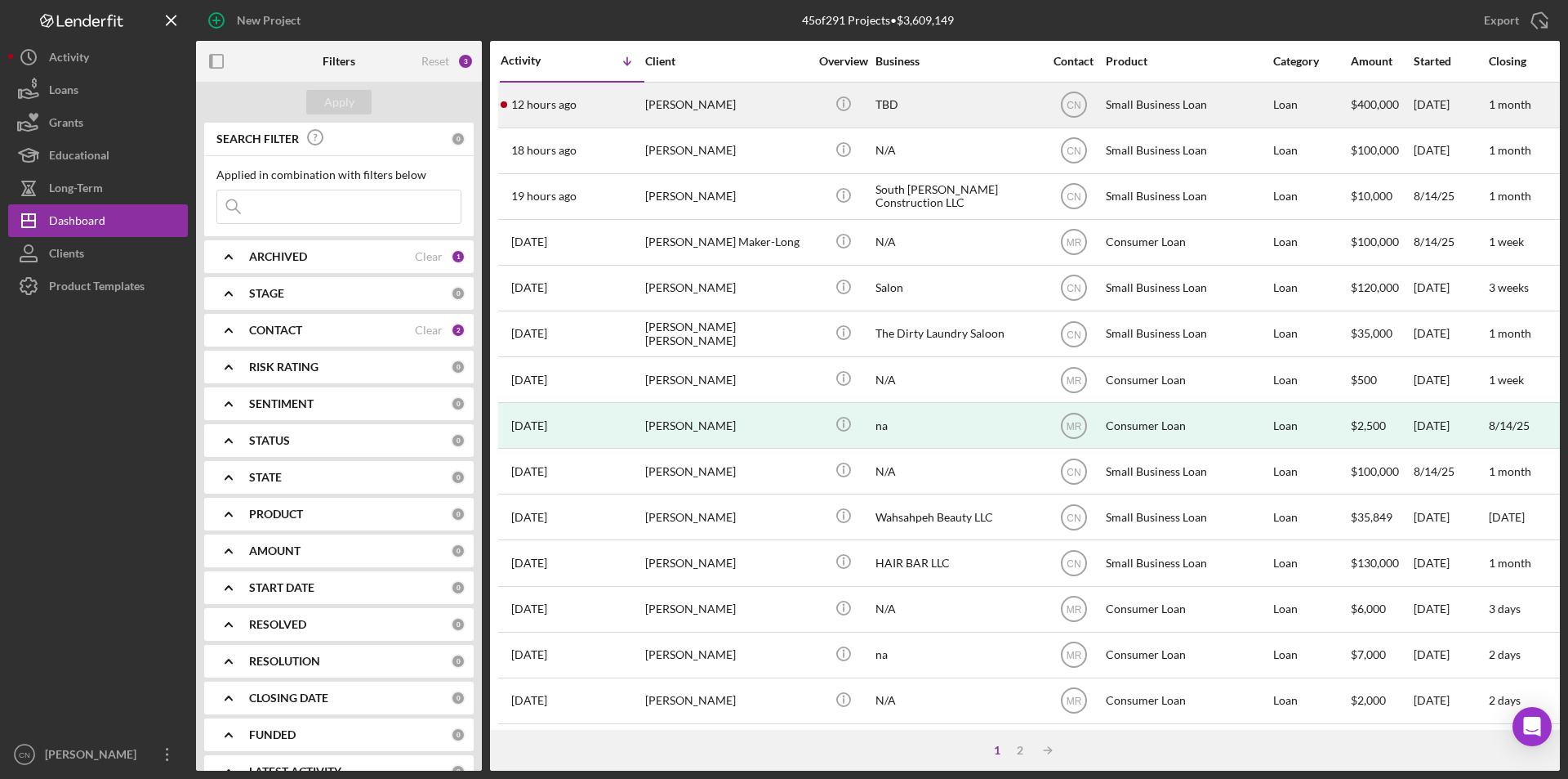
click at [666, 107] on div "[PERSON_NAME]" at bounding box center [727, 105] width 164 height 44
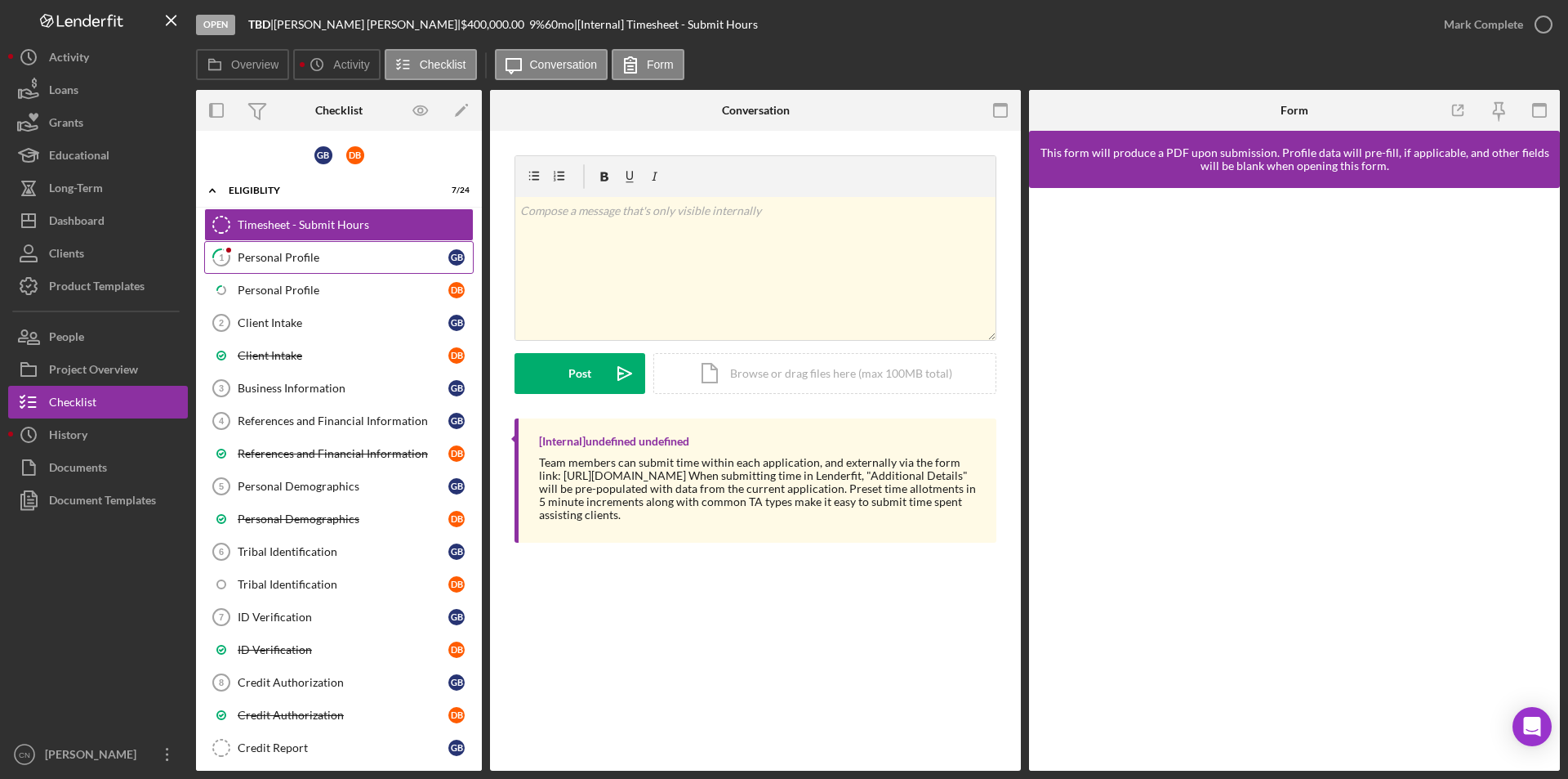
click at [305, 252] on div "Personal Profile" at bounding box center [342, 258] width 211 height 13
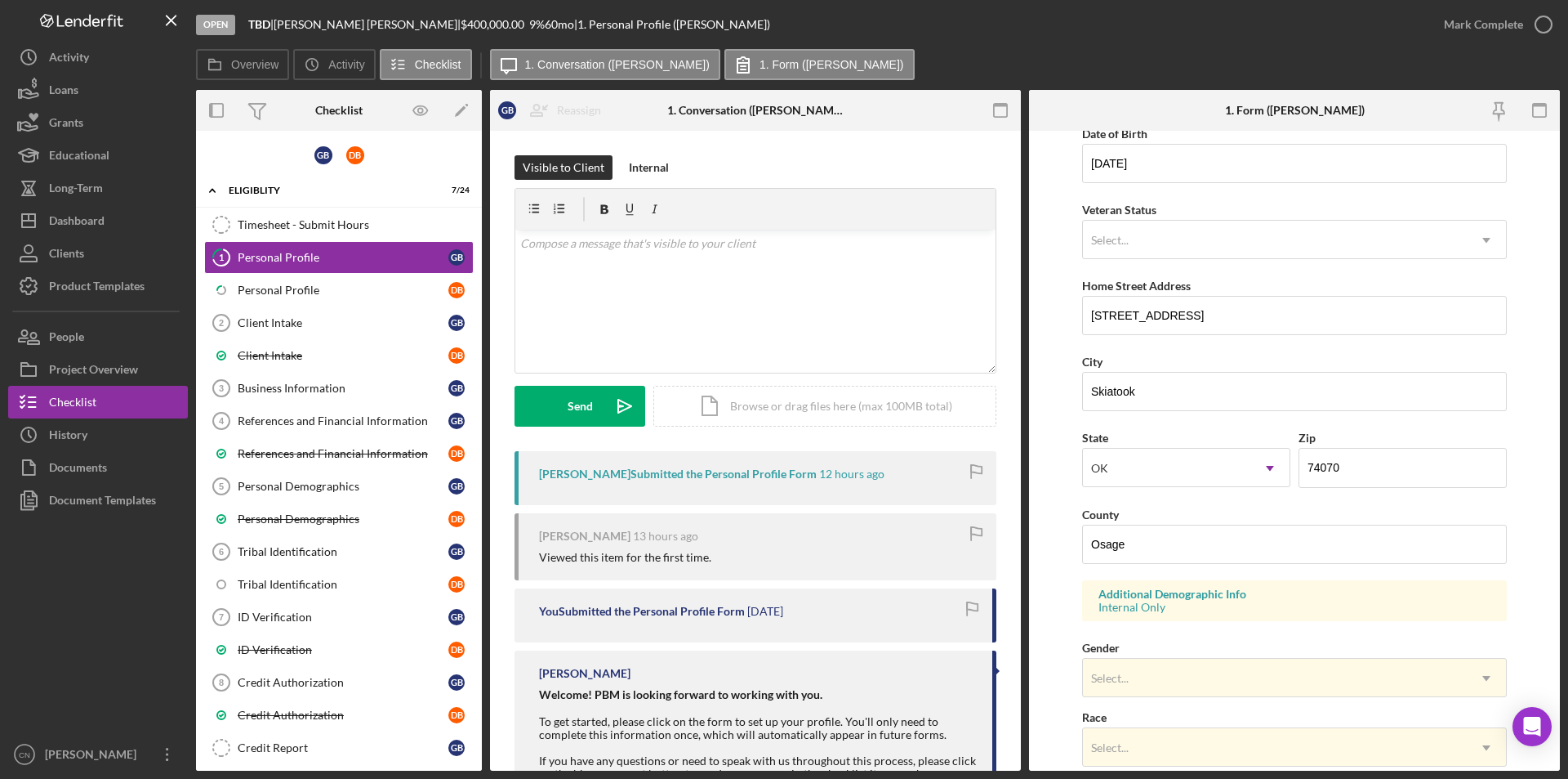
scroll to position [245, 0]
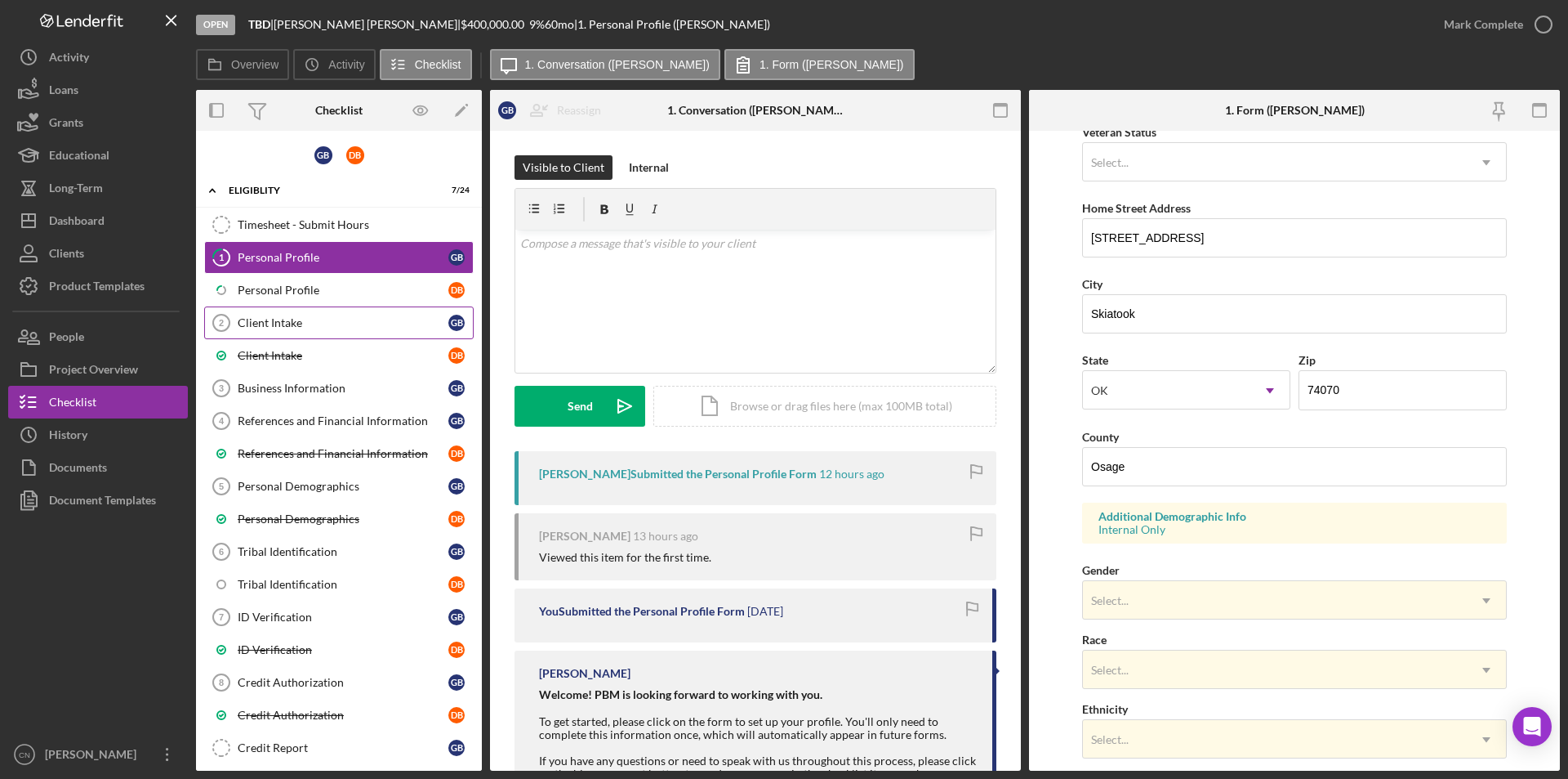
click at [286, 320] on div "Client Intake" at bounding box center [342, 323] width 211 height 13
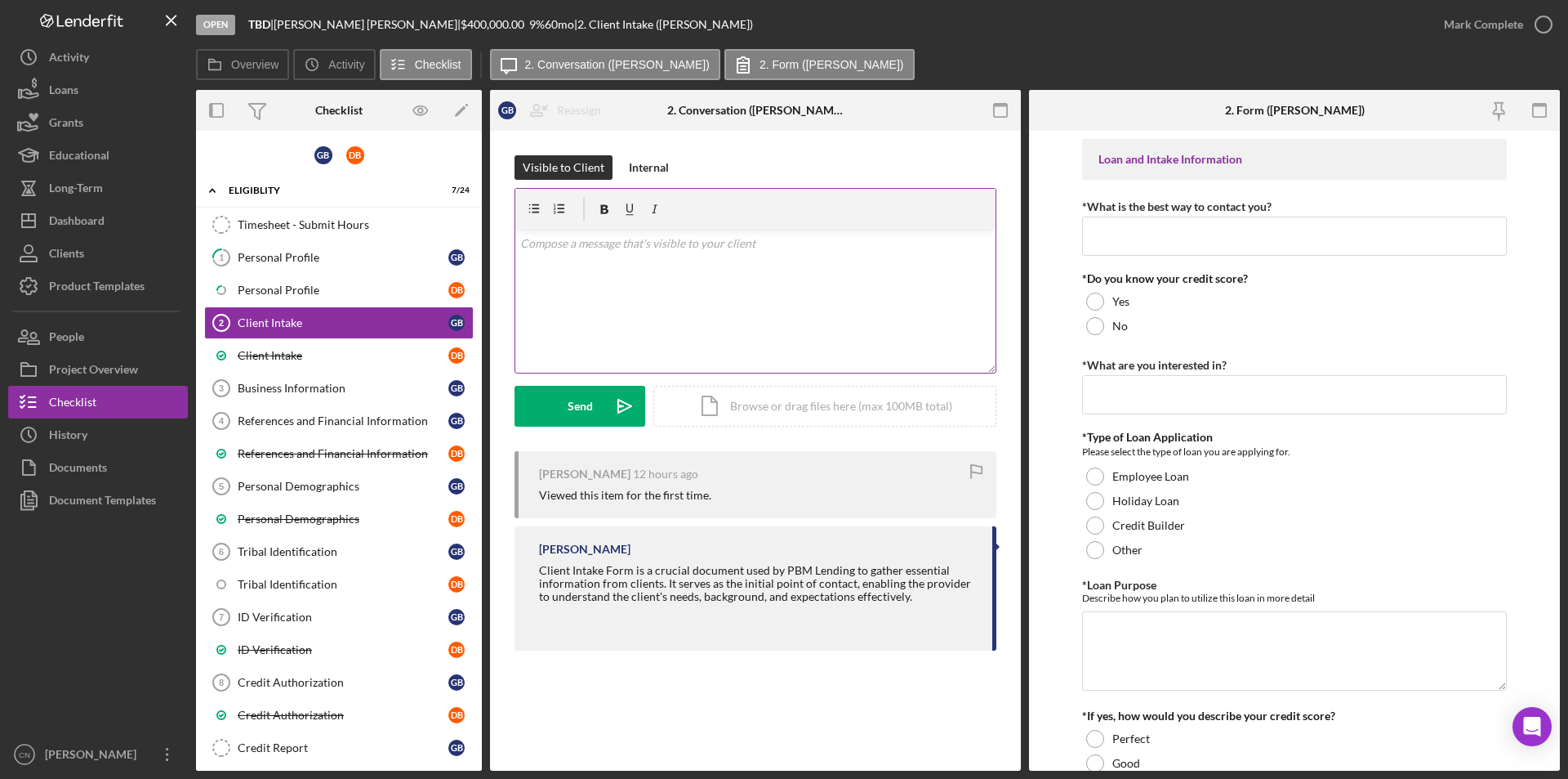
click at [562, 257] on div "v Color teal Color pink Remove color Add row above Add row below Add column bef…" at bounding box center [755, 301] width 480 height 143
click at [562, 419] on button "Send Icon/icon-invite-send" at bounding box center [580, 405] width 131 height 41
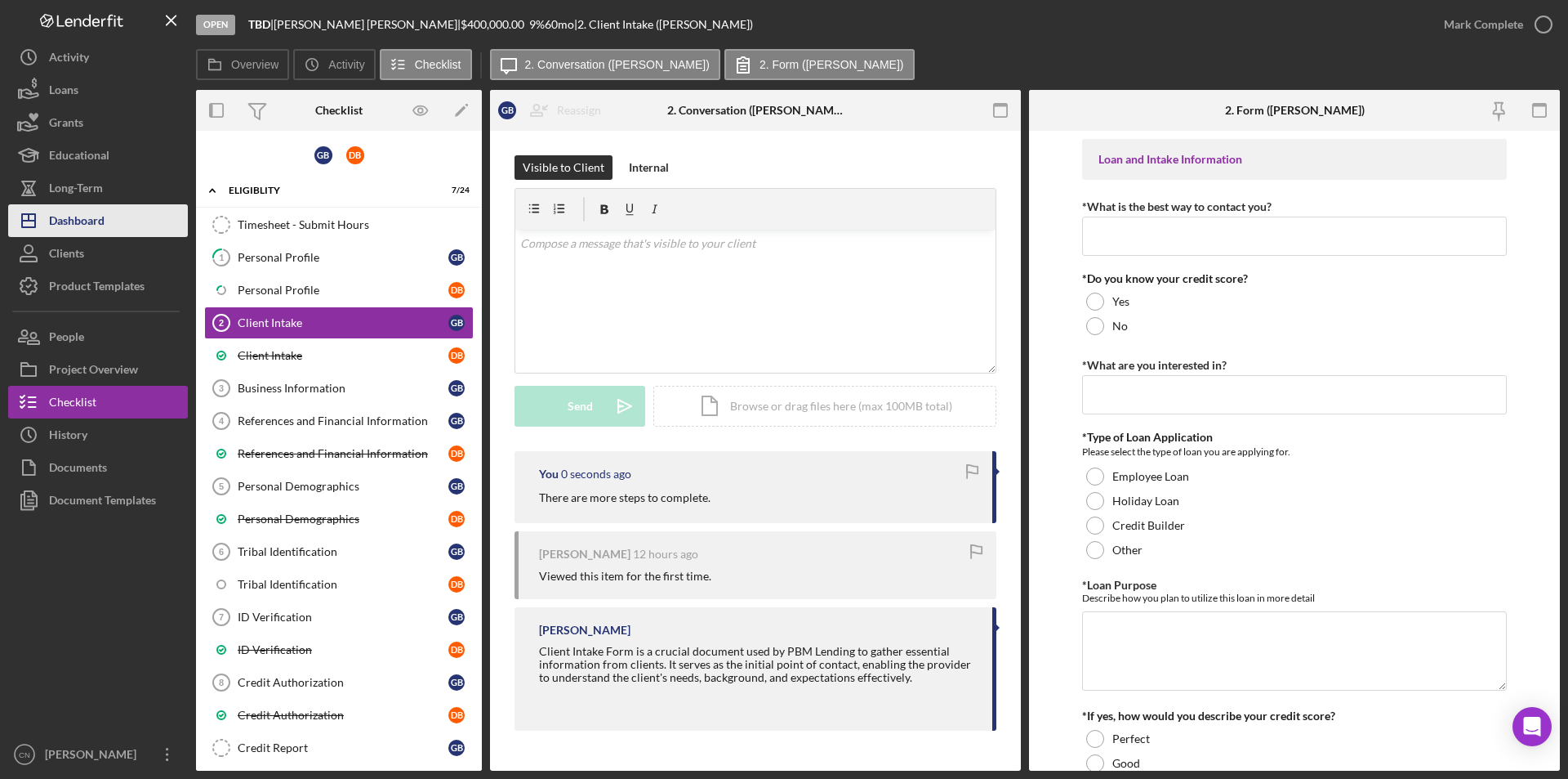
click at [84, 225] on div "Dashboard" at bounding box center [76, 222] width 55 height 37
